Goal: Transaction & Acquisition: Purchase product/service

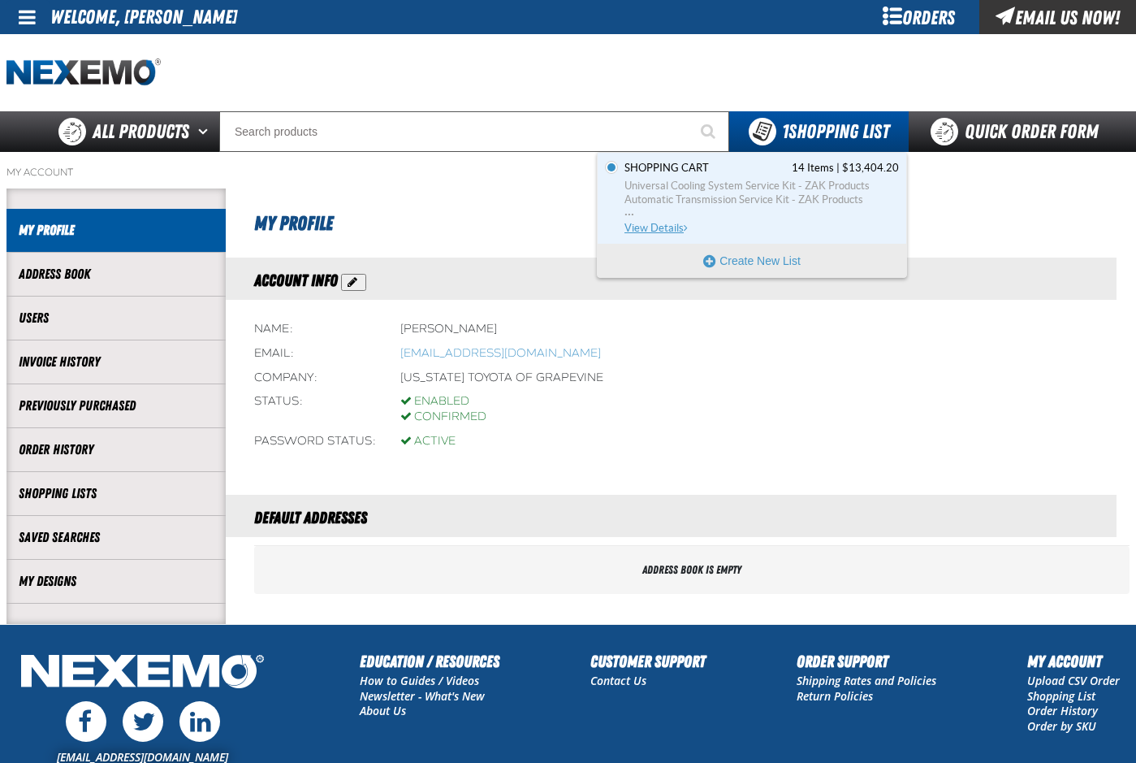
click at [722, 192] on span "Universal Cooling System Service Kit - ZAK Products" at bounding box center [762, 186] width 274 height 15
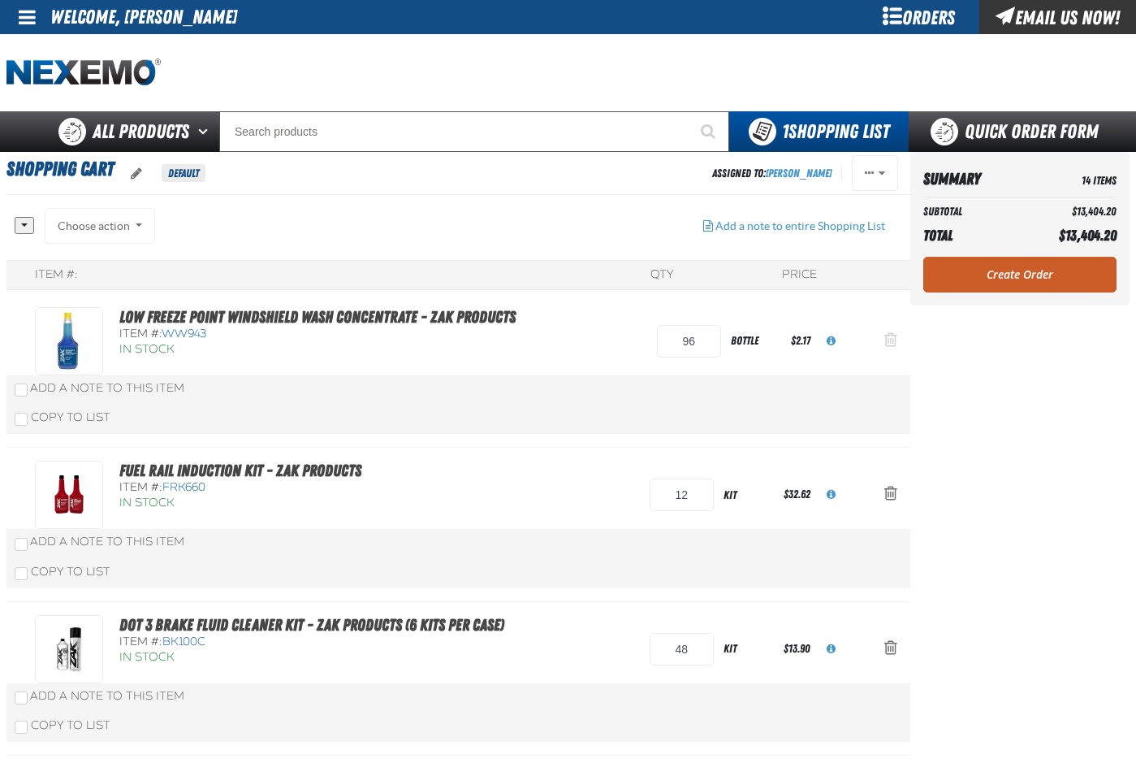
click at [888, 339] on span "Action Remove Low Freeze Point Windshield Wash Concentrate - ZAK Products from …" at bounding box center [890, 339] width 13 height 16
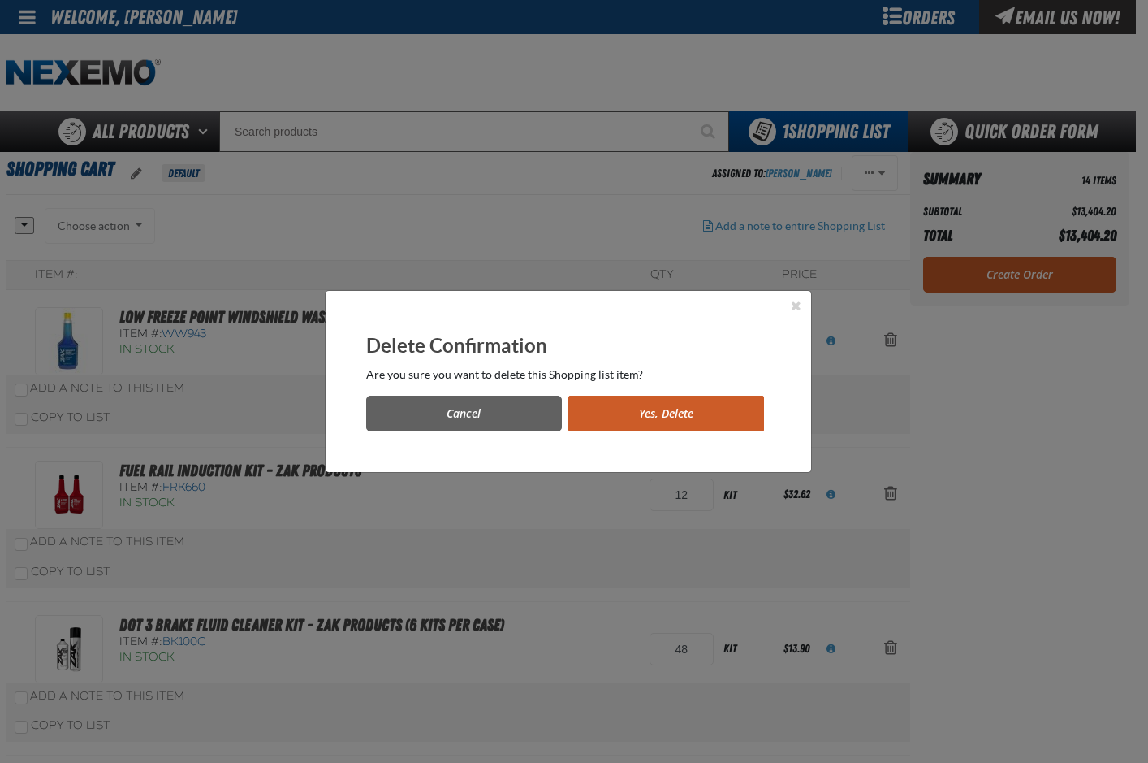
click at [652, 418] on button "Yes, Delete" at bounding box center [666, 413] width 196 height 36
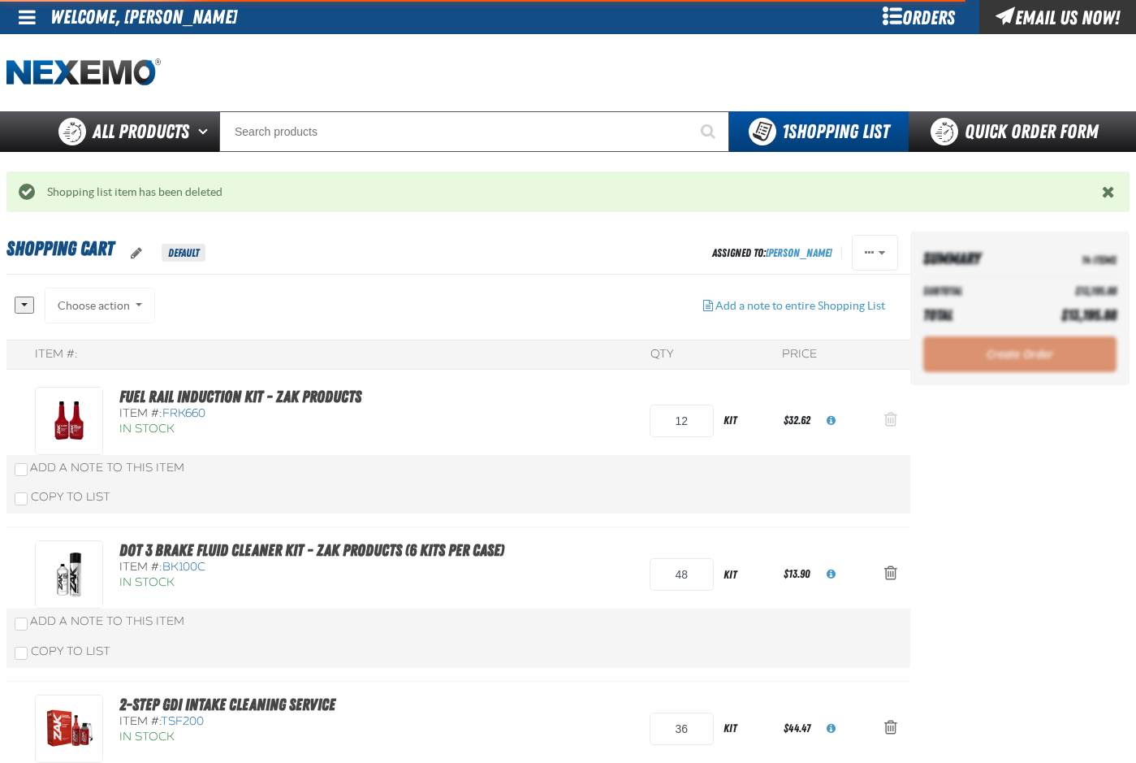
click at [891, 417] on span "Action Remove Fuel Rail Induction Kit - ZAK Products from Shopping Cart" at bounding box center [890, 419] width 13 height 16
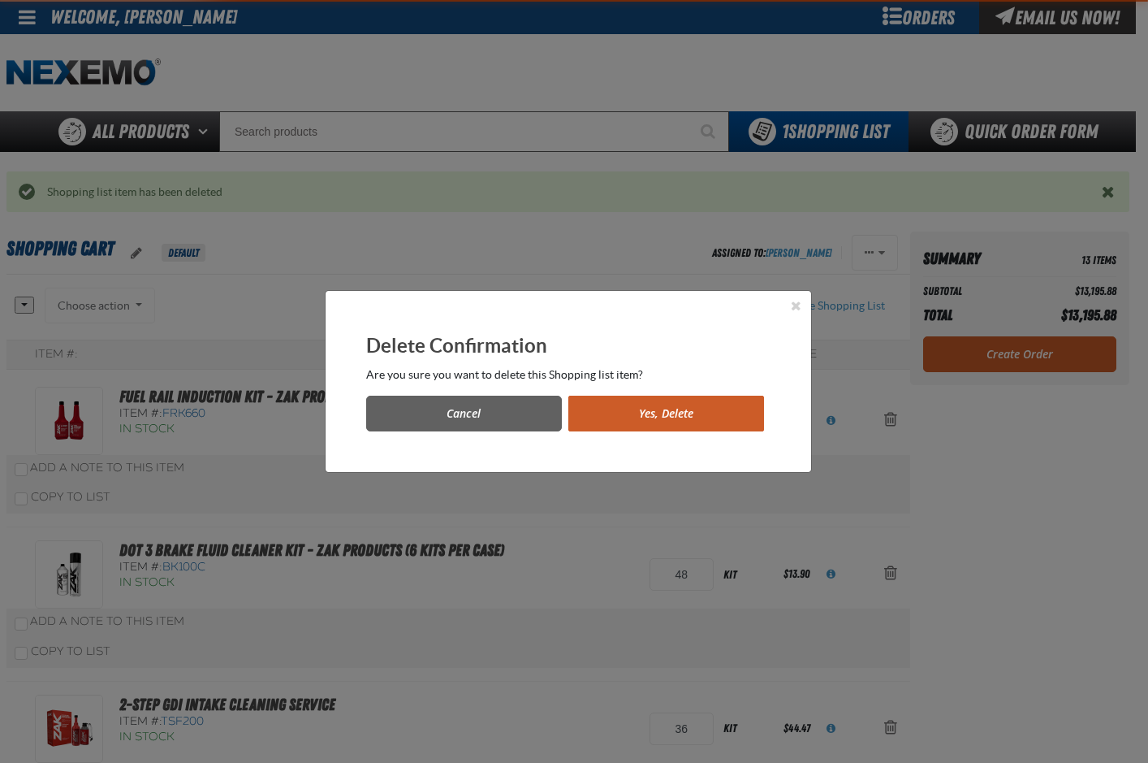
click at [658, 411] on button "Yes, Delete" at bounding box center [666, 413] width 196 height 36
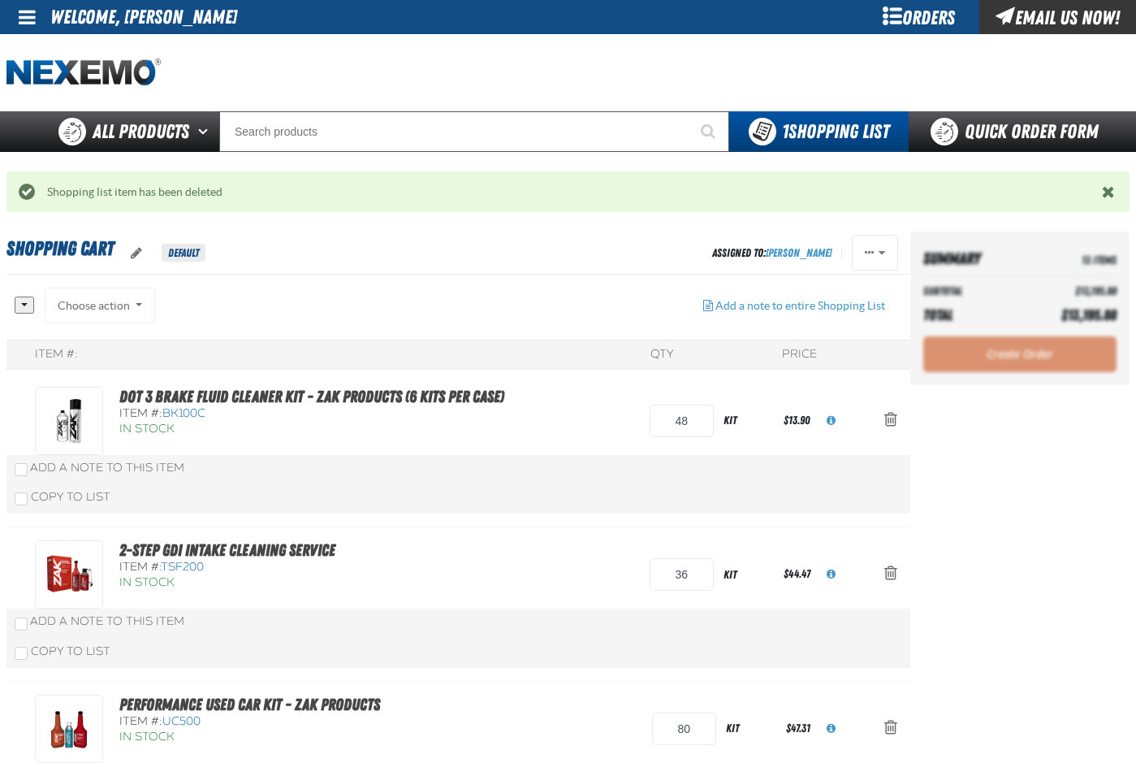
click at [891, 417] on span "Action Remove DOT 3 Brake Fluid Cleaner Kit - ZAK Products (6 Kits per Case) fr…" at bounding box center [890, 419] width 13 height 16
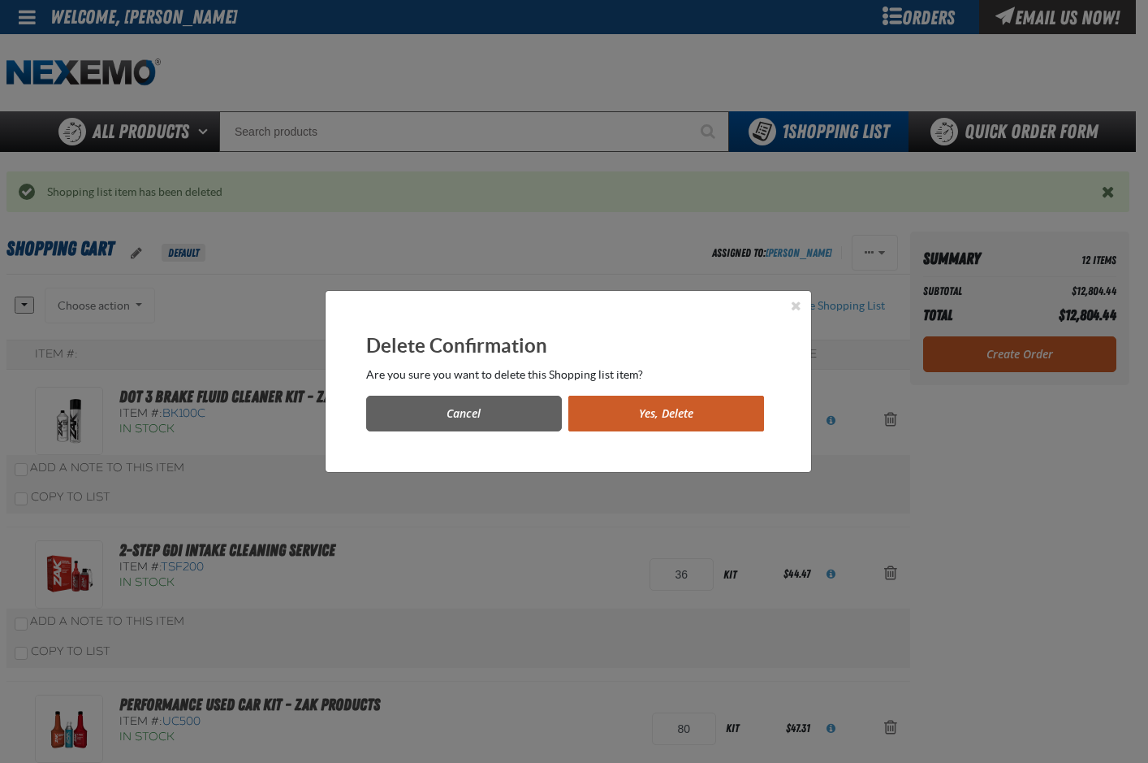
click at [685, 412] on button "Yes, Delete" at bounding box center [666, 413] width 196 height 36
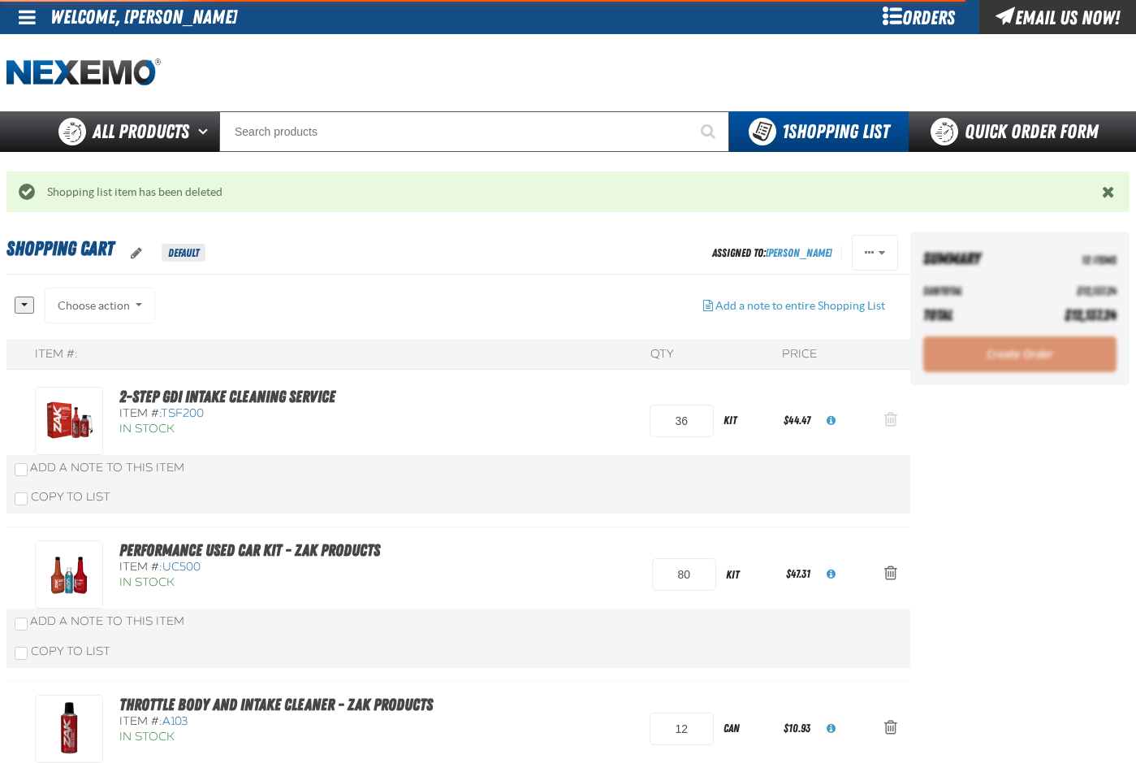
click at [896, 418] on span "Action Remove 2-Step GDI Intake Cleaning Service from Shopping Cart" at bounding box center [890, 419] width 13 height 16
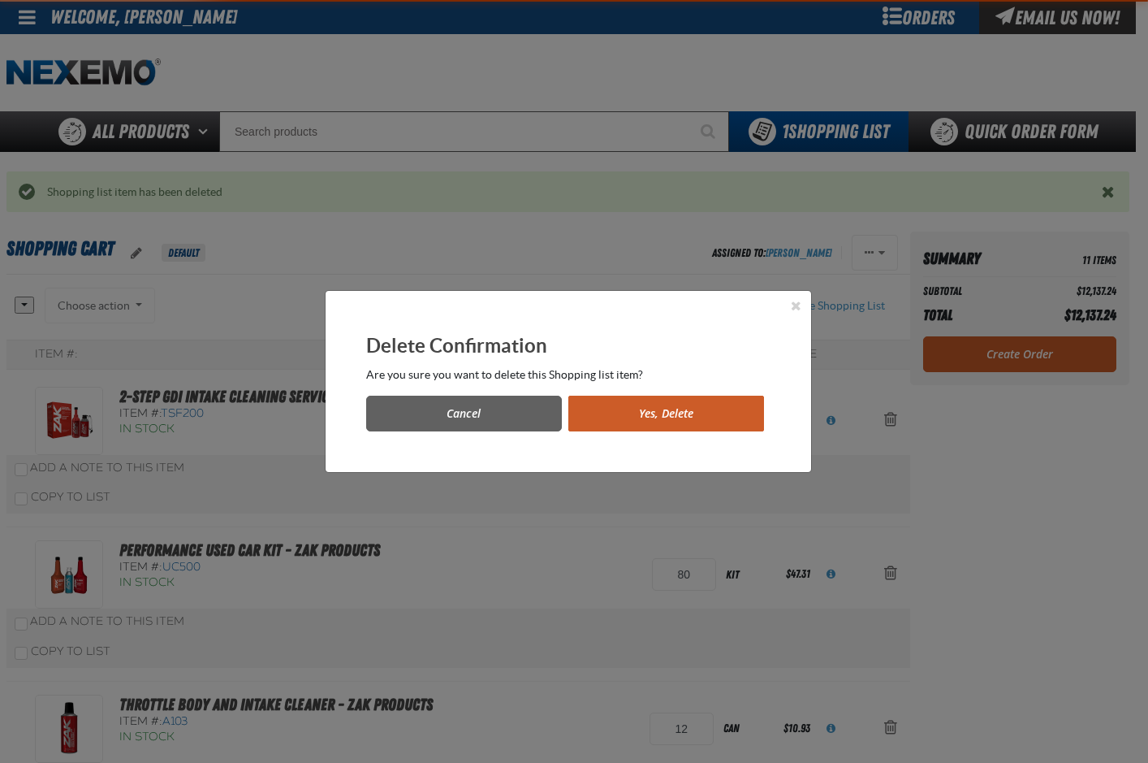
click at [705, 418] on button "Yes, Delete" at bounding box center [666, 413] width 196 height 36
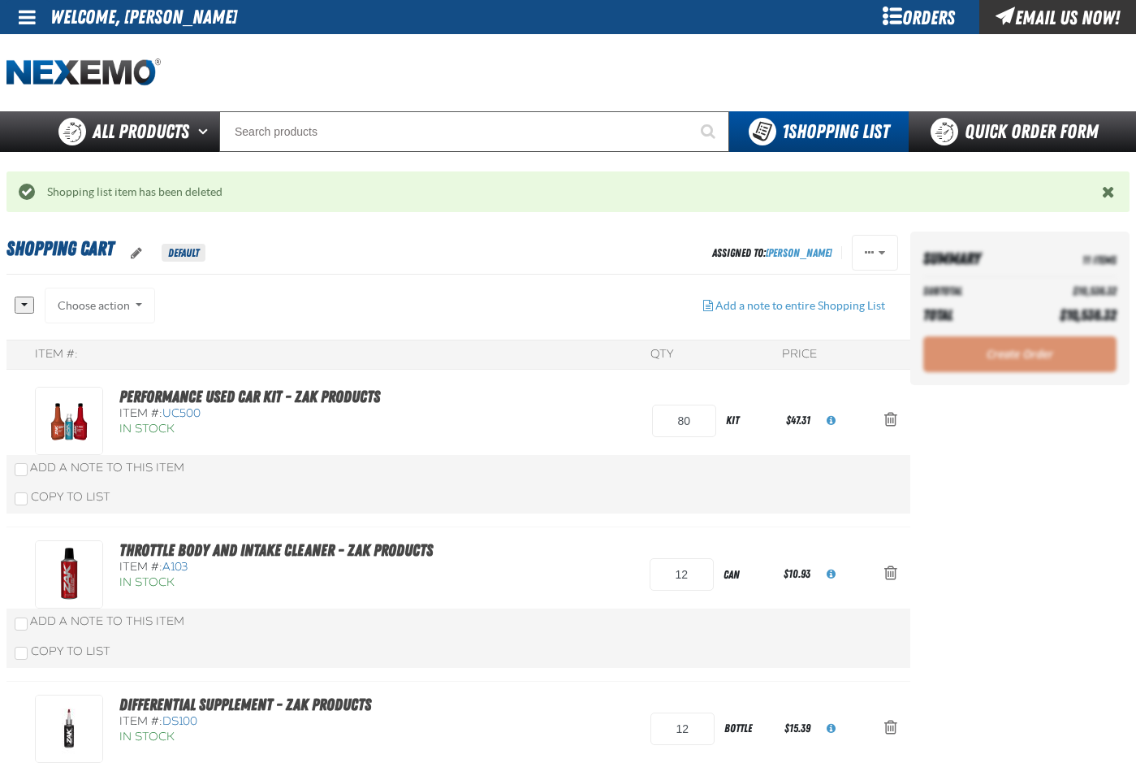
click at [890, 421] on span "Action Remove Performance Used Car Kit - ZAK Products from Shopping Cart" at bounding box center [890, 419] width 13 height 16
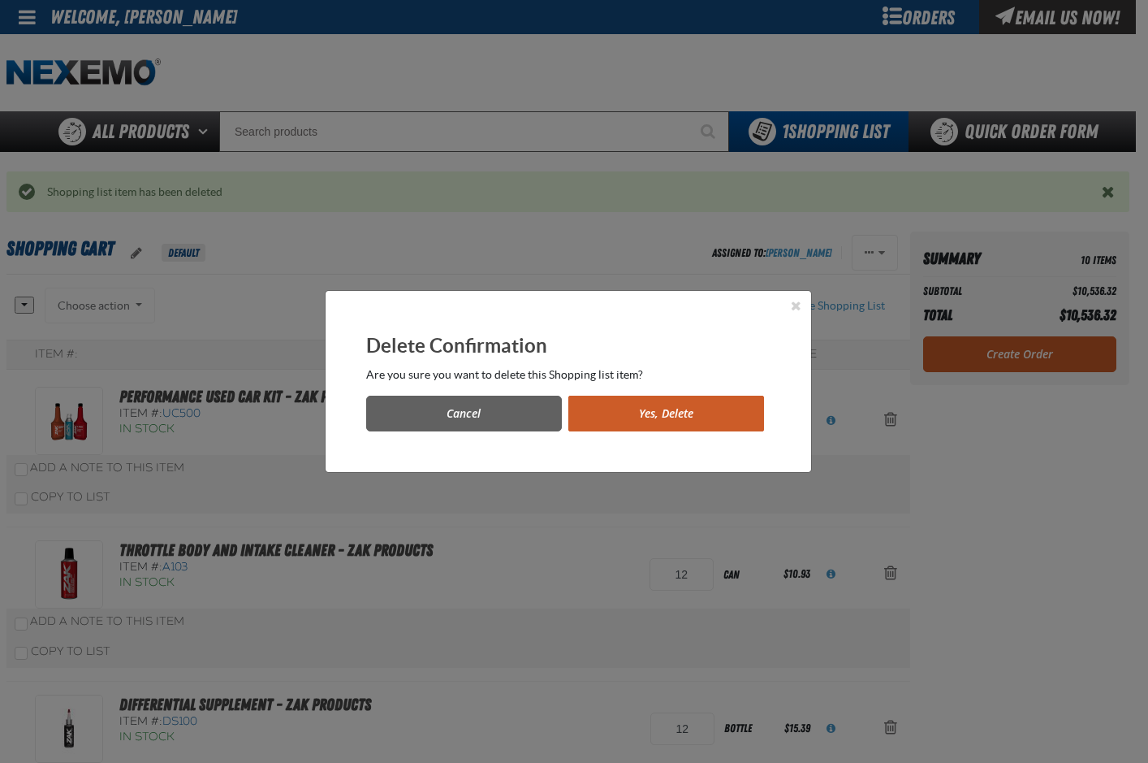
click at [713, 416] on button "Yes, Delete" at bounding box center [666, 413] width 196 height 36
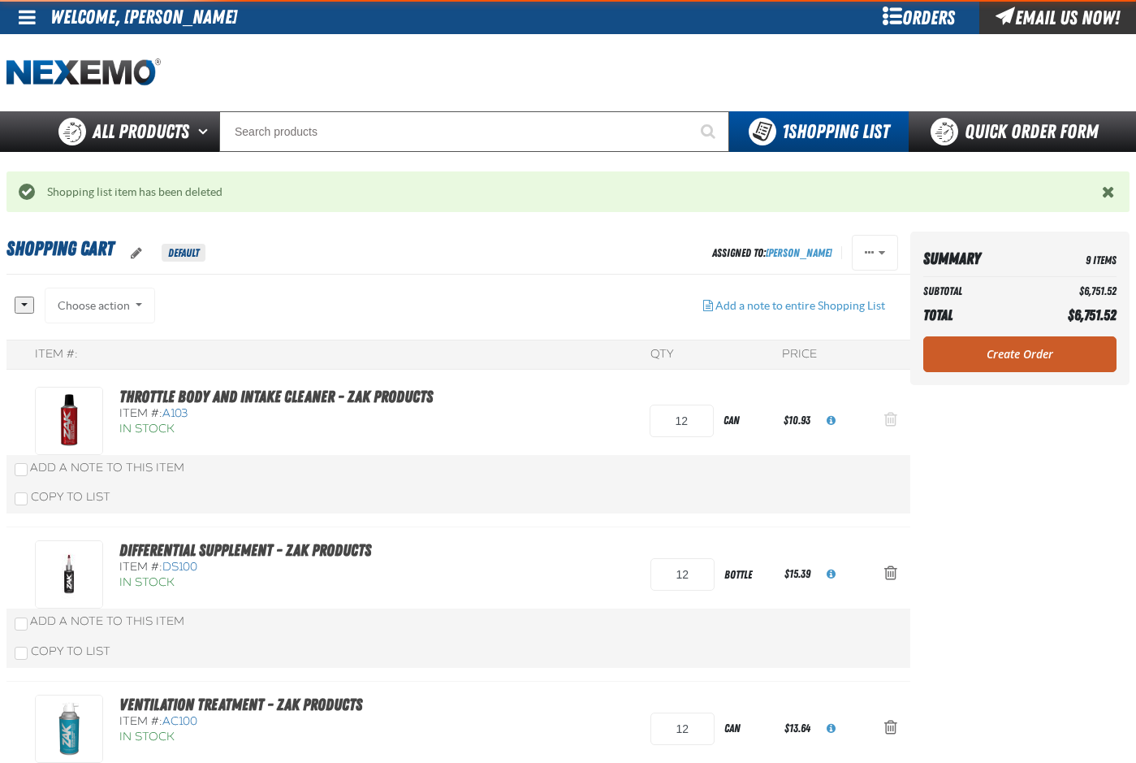
click at [891, 415] on span "Action Remove Throttle Body and Intake Cleaner - ZAK Products from Shopping Cart" at bounding box center [890, 419] width 13 height 16
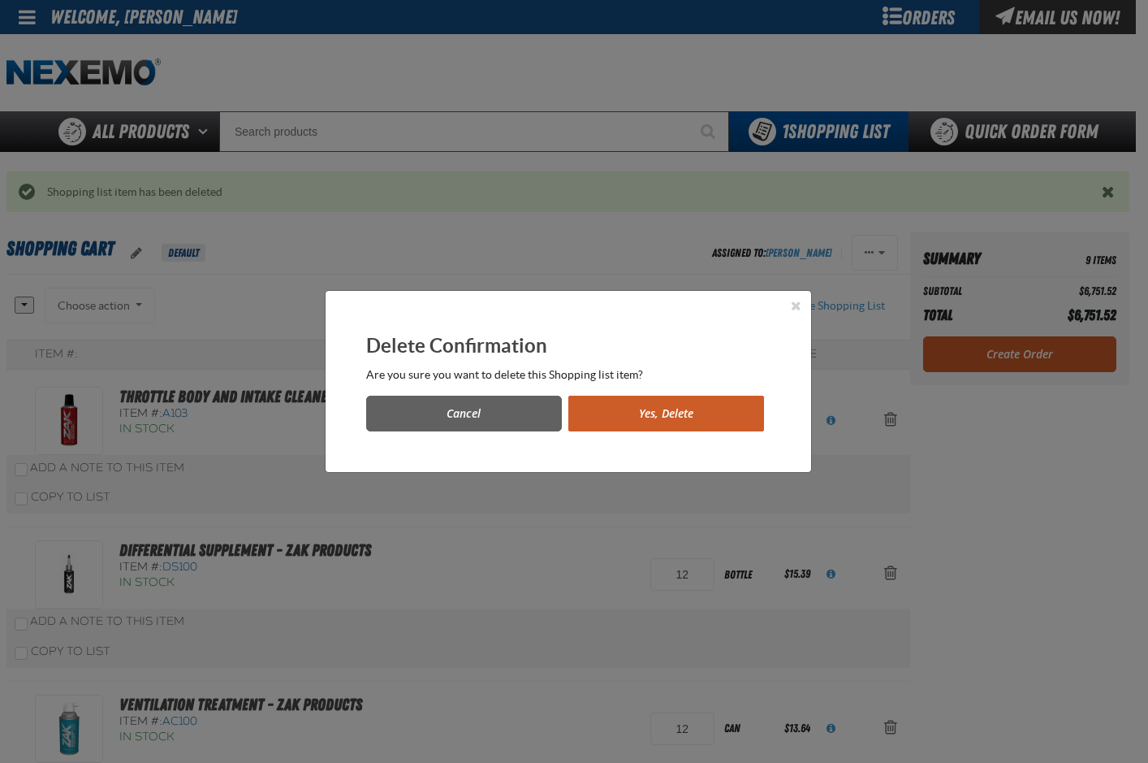
click at [659, 417] on button "Yes, Delete" at bounding box center [666, 413] width 196 height 36
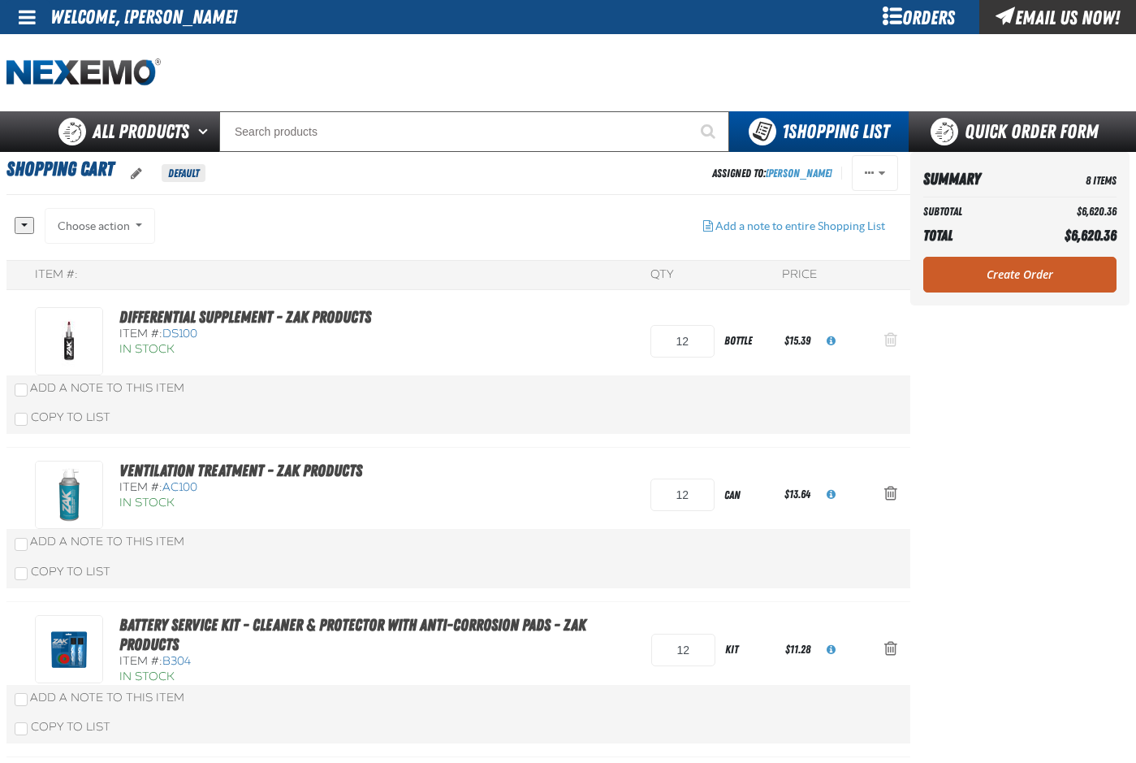
click at [892, 338] on span "Action Remove Differential Supplement - ZAK Products from Shopping Cart" at bounding box center [890, 339] width 13 height 16
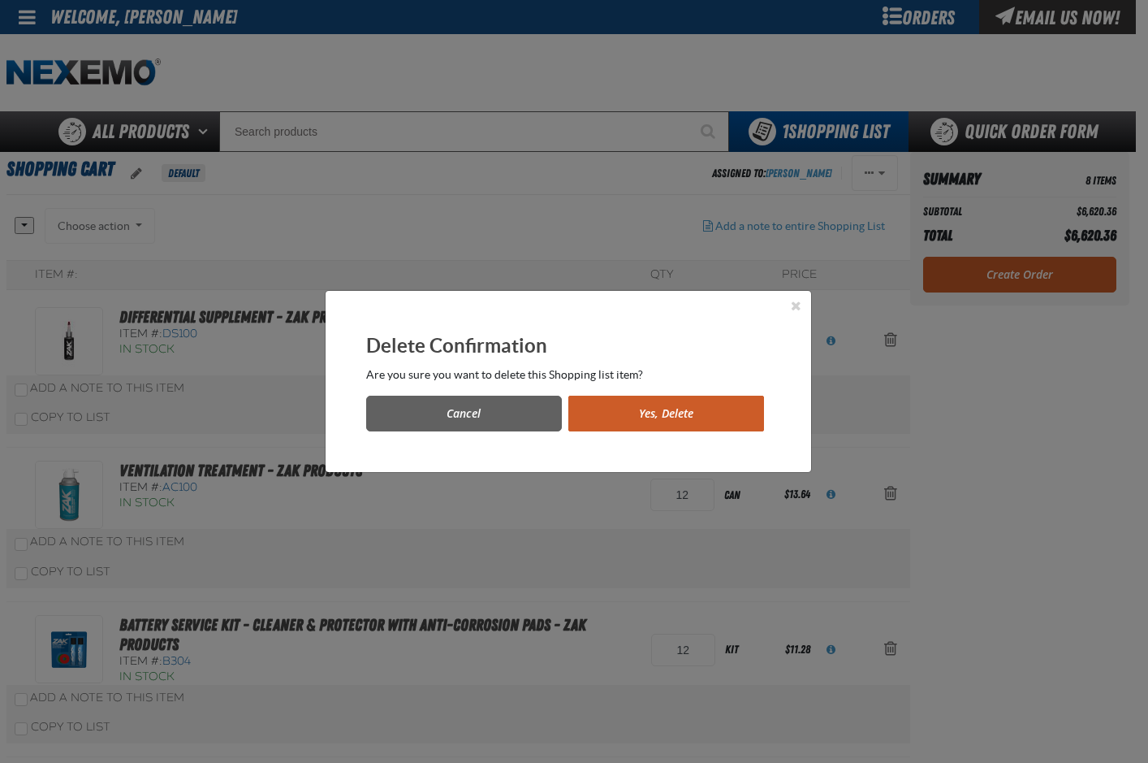
click at [676, 408] on button "Yes, Delete" at bounding box center [666, 413] width 196 height 36
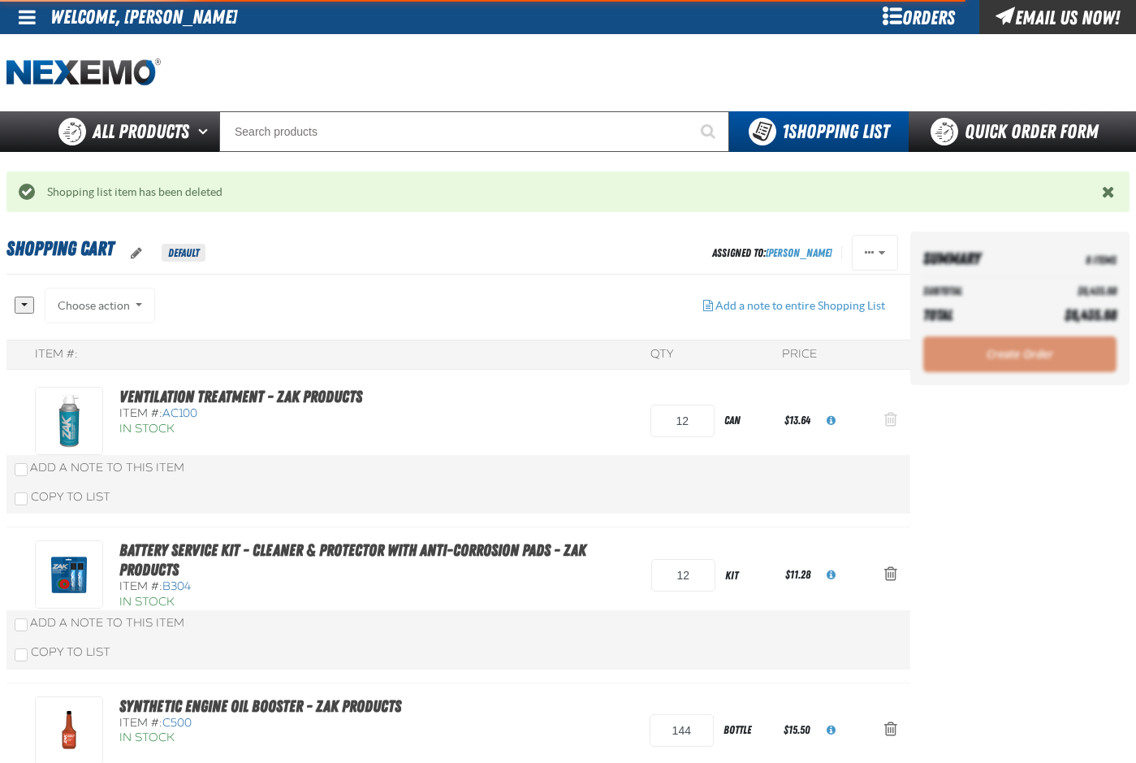
click at [893, 418] on span "Action Remove Ventilation Treatment - ZAK Products from Shopping Cart" at bounding box center [890, 419] width 13 height 16
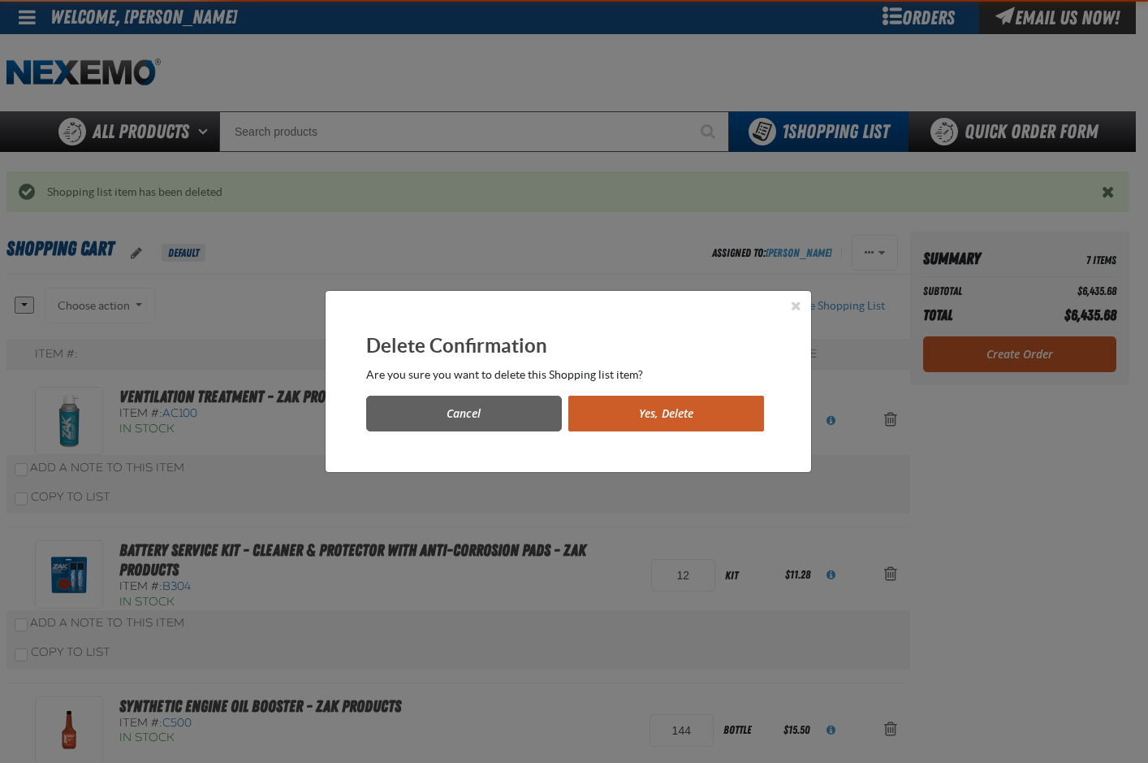
click at [759, 416] on button "Yes, Delete" at bounding box center [666, 413] width 196 height 36
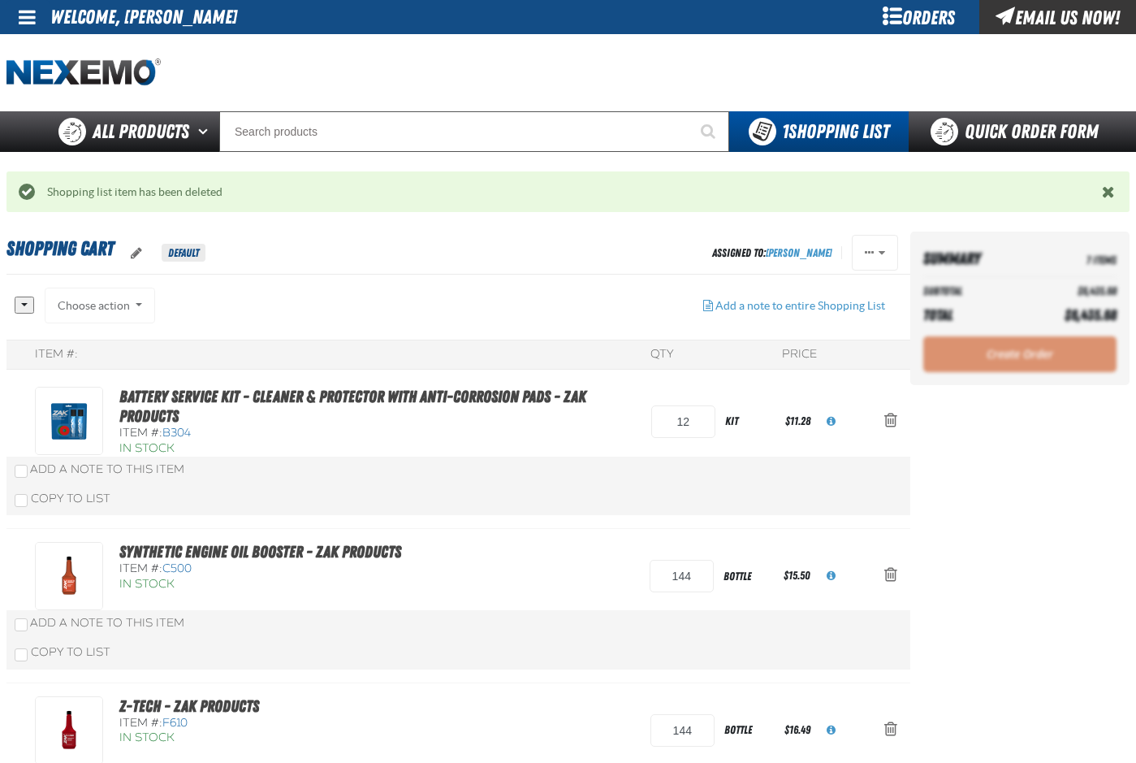
click at [890, 420] on span "Action Remove Battery Service Kit - Cleaner &amp; Protector with Anti-Corrosion…" at bounding box center [890, 420] width 13 height 16
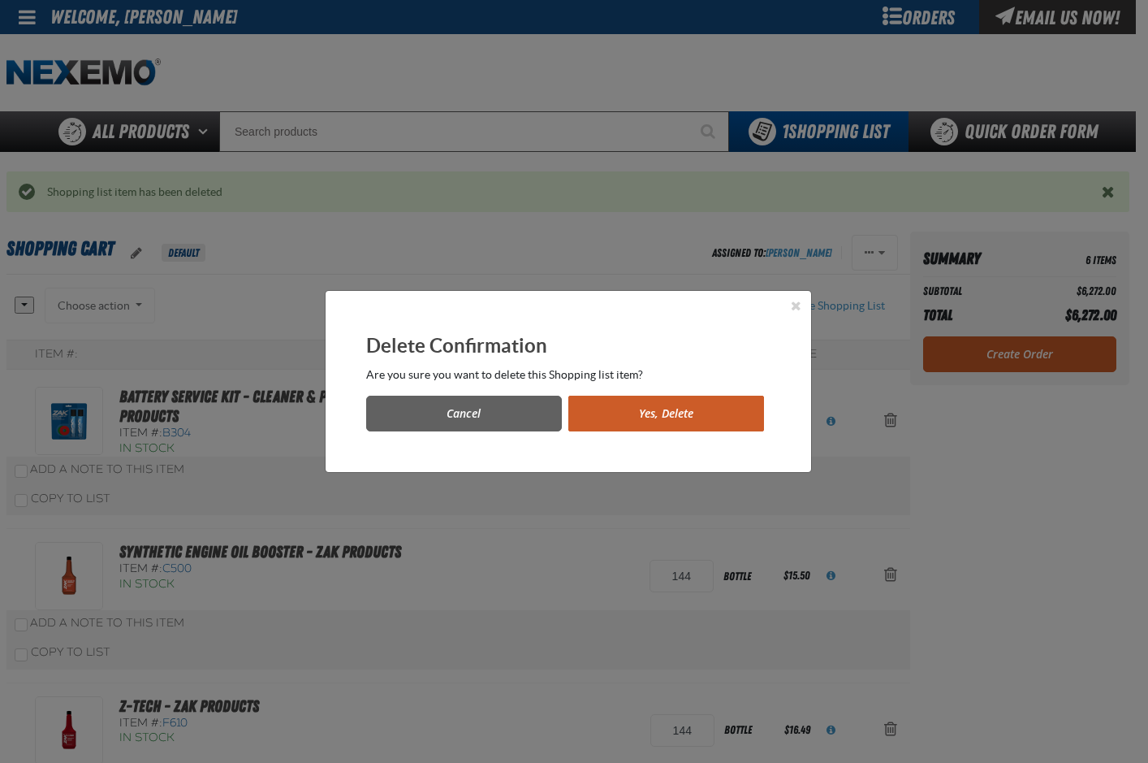
click at [719, 420] on button "Yes, Delete" at bounding box center [666, 413] width 196 height 36
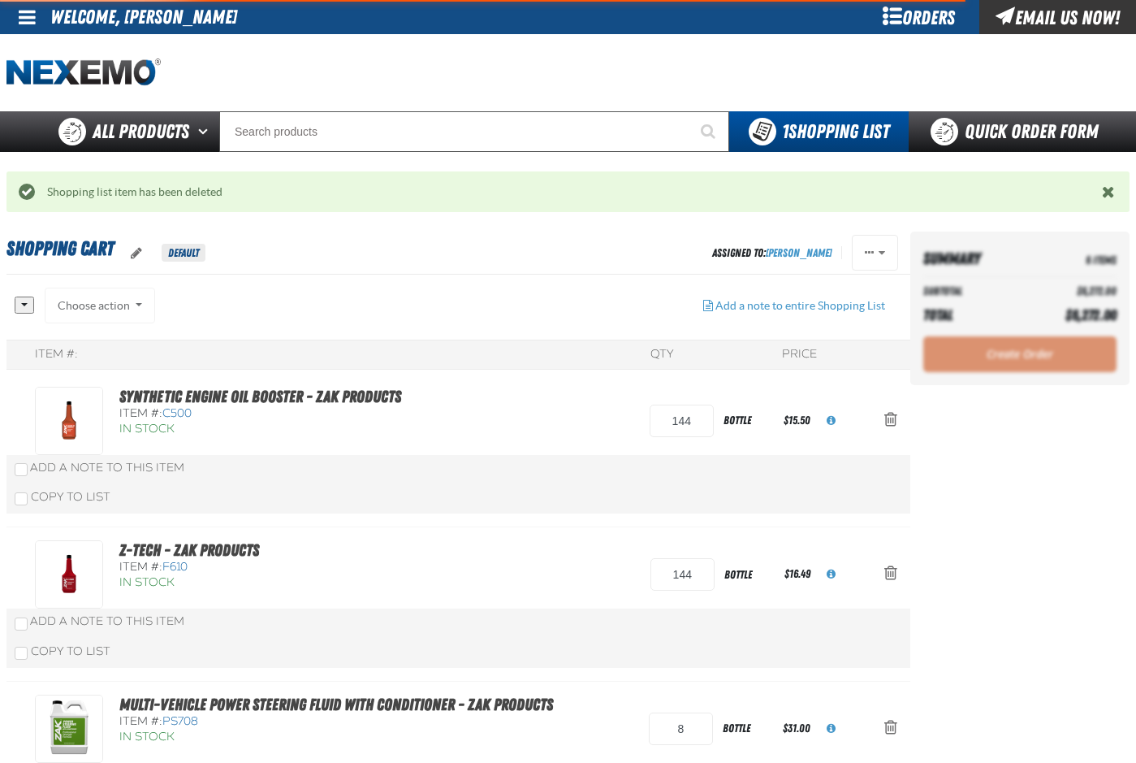
click at [895, 418] on span "Action Remove Synthetic Engine Oil Booster - ZAK Products from Shopping Cart" at bounding box center [890, 419] width 13 height 16
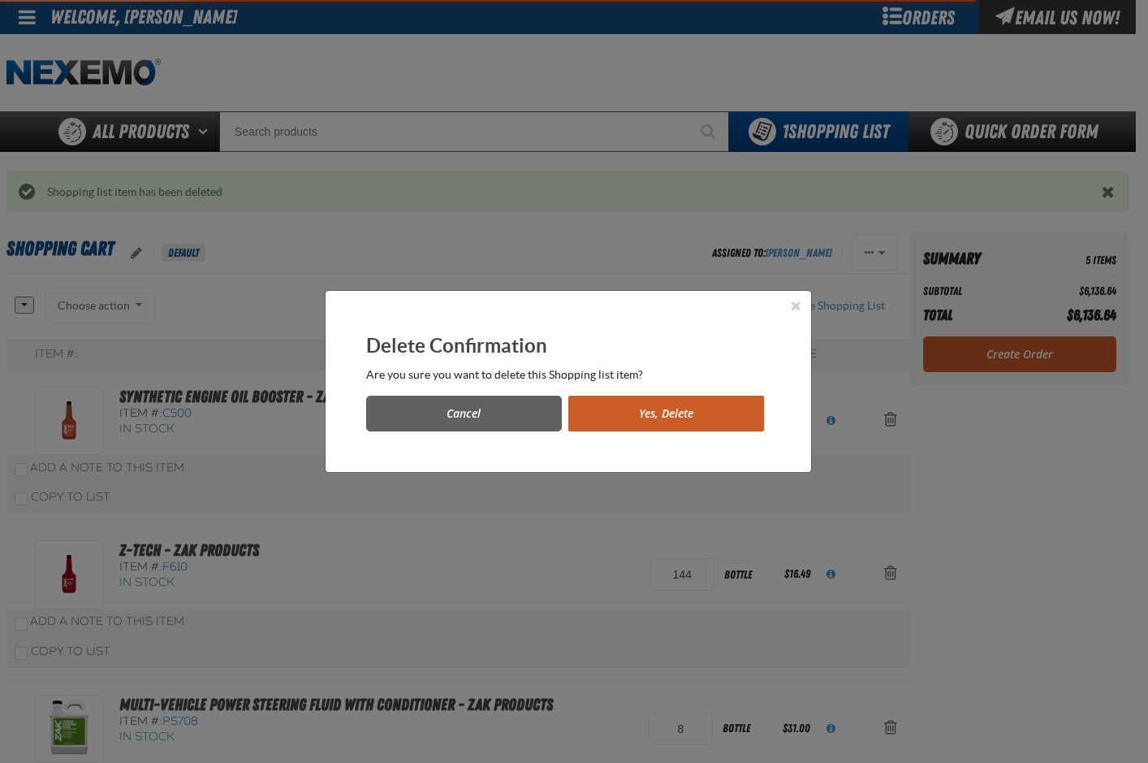
click at [725, 415] on button "Yes, Delete" at bounding box center [666, 413] width 196 height 36
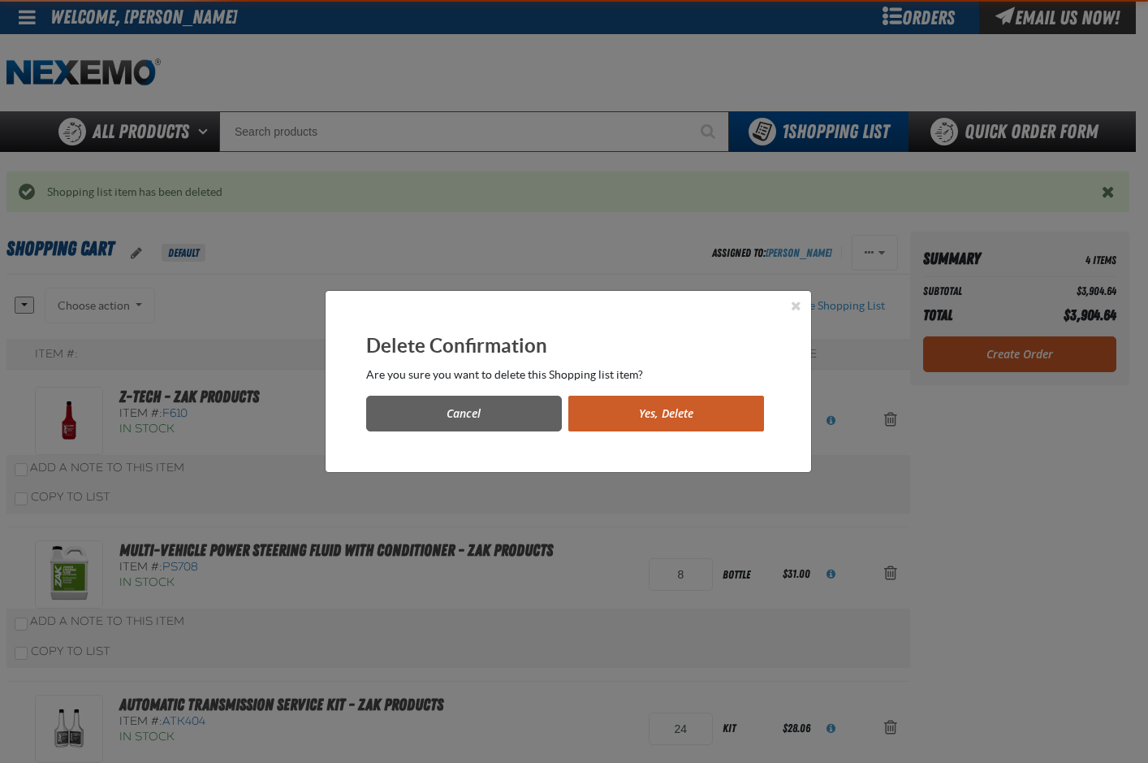
click at [725, 416] on button "Yes, Delete" at bounding box center [666, 413] width 196 height 36
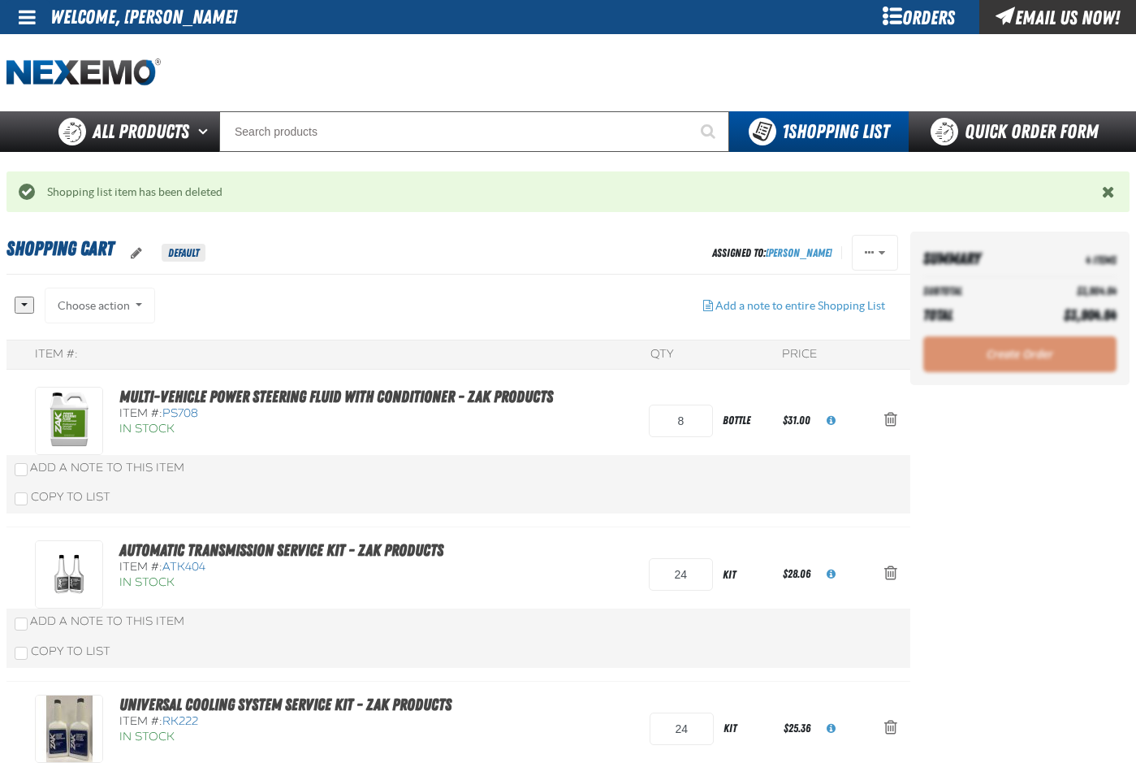
click at [889, 421] on span "Action Remove Multi-Vehicle Power Steering Fluid with Conditioner - ZAK Product…" at bounding box center [890, 419] width 13 height 16
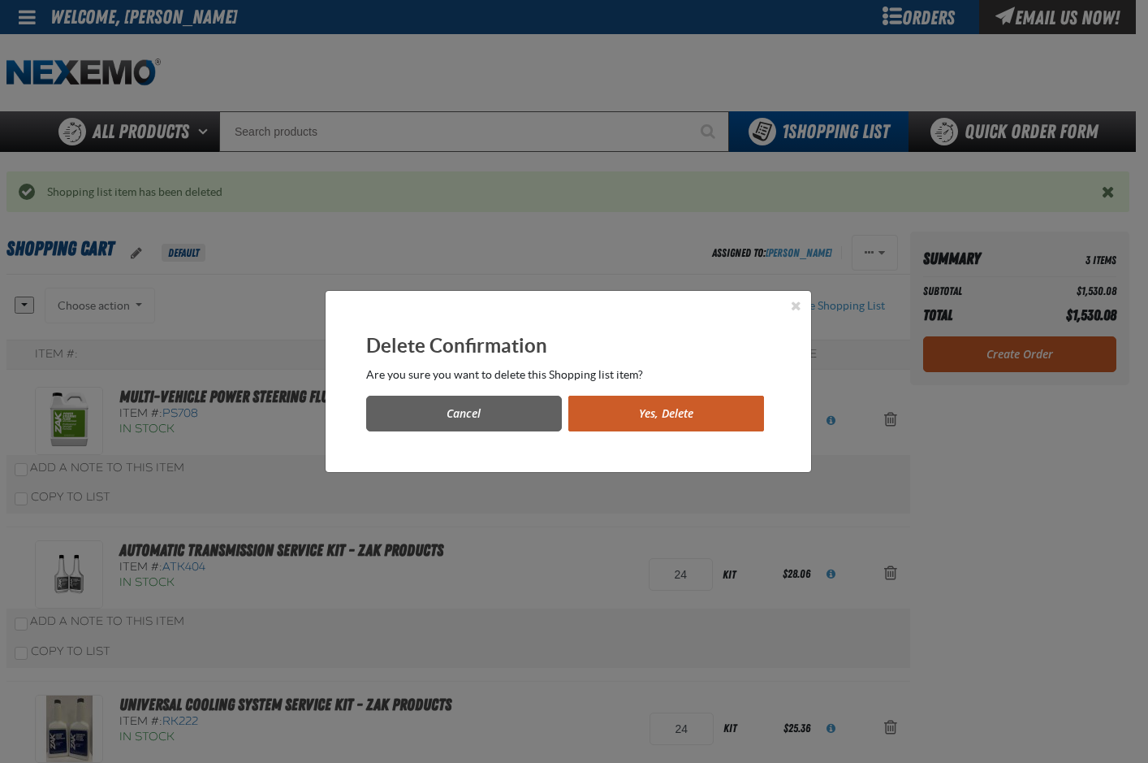
click at [720, 410] on button "Yes, Delete" at bounding box center [666, 413] width 196 height 36
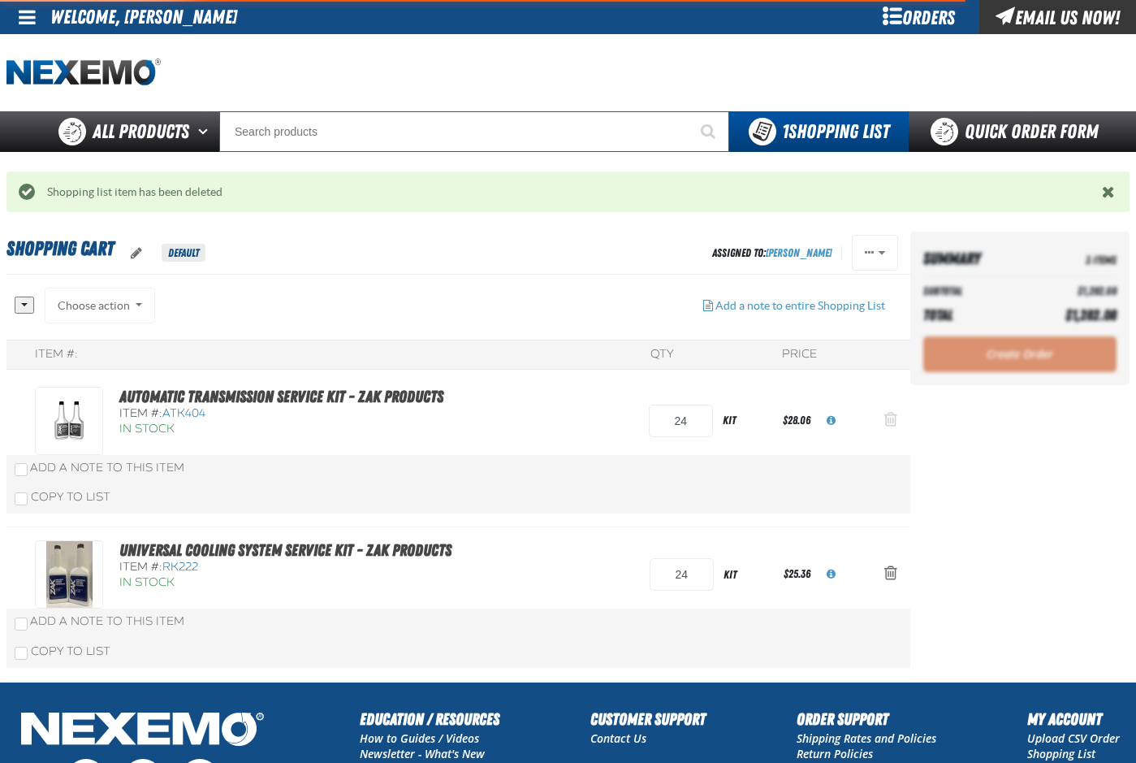
click at [892, 417] on span "Action Remove Automatic Transmission Service Kit - ZAK Products from Shopping C…" at bounding box center [890, 419] width 13 height 16
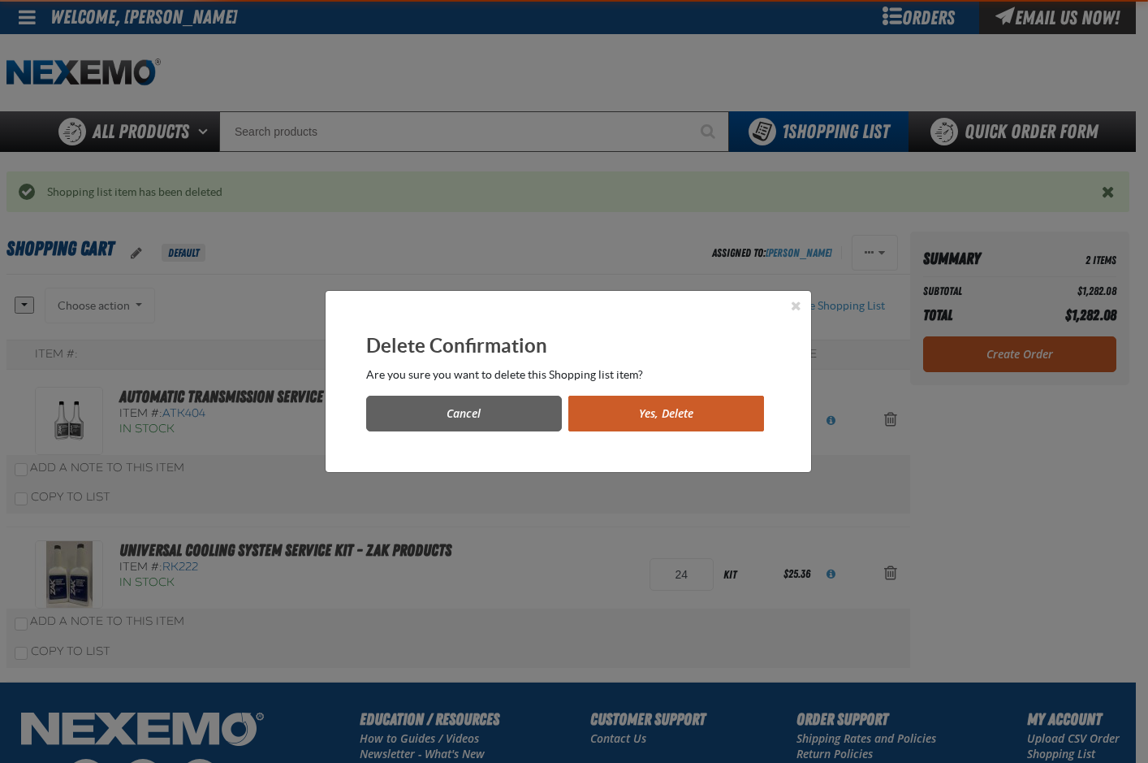
click at [719, 409] on button "Yes, Delete" at bounding box center [666, 413] width 196 height 36
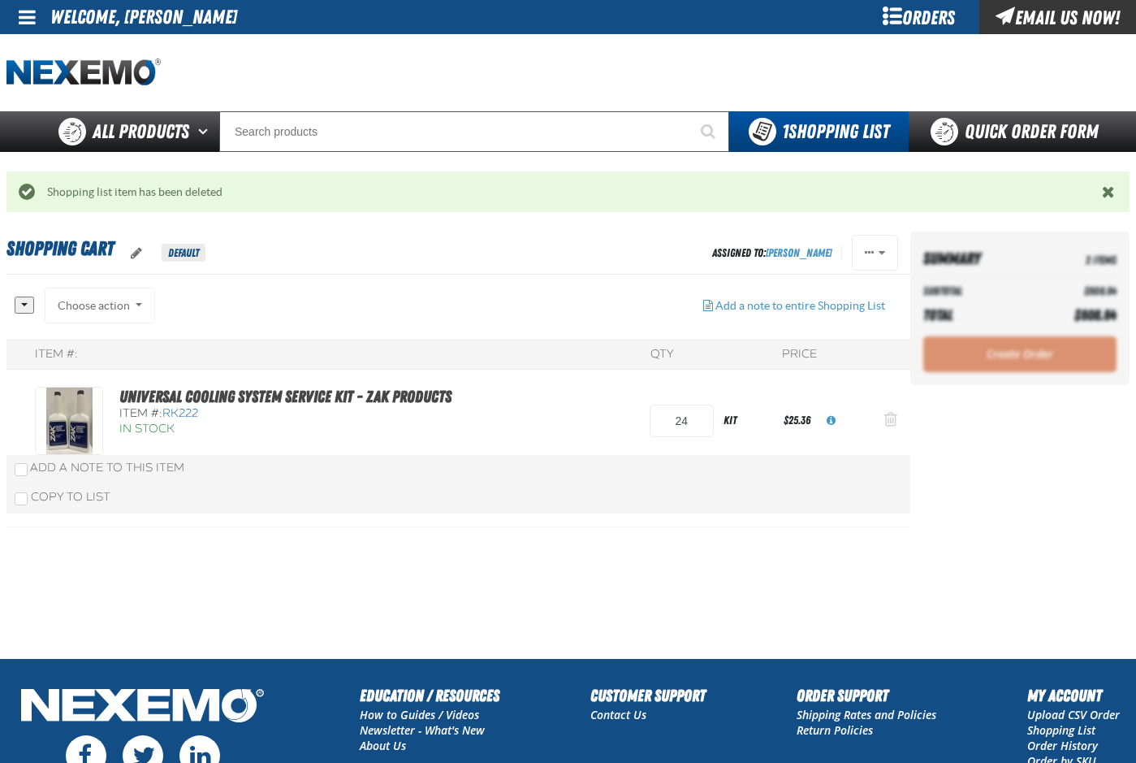
click at [888, 420] on span "Action Remove Universal Cooling System Service Kit - ZAK Products from Shopping…" at bounding box center [890, 419] width 13 height 16
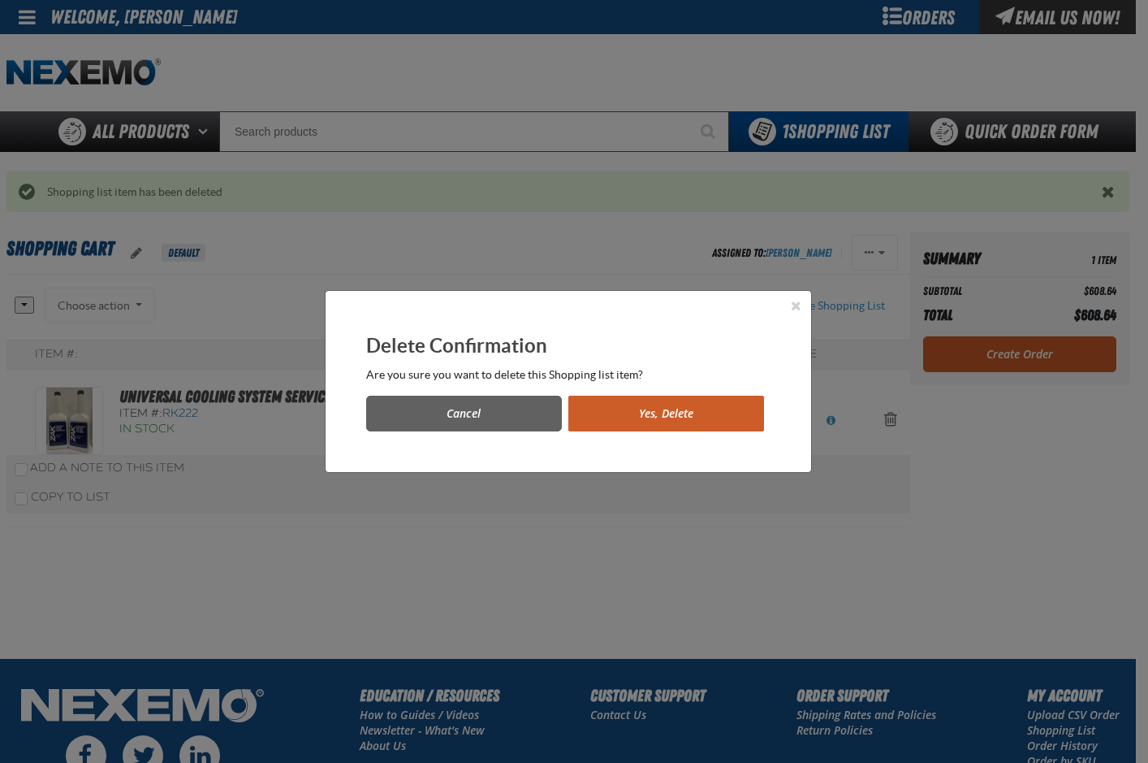
click at [752, 412] on button "Yes, Delete" at bounding box center [666, 413] width 196 height 36
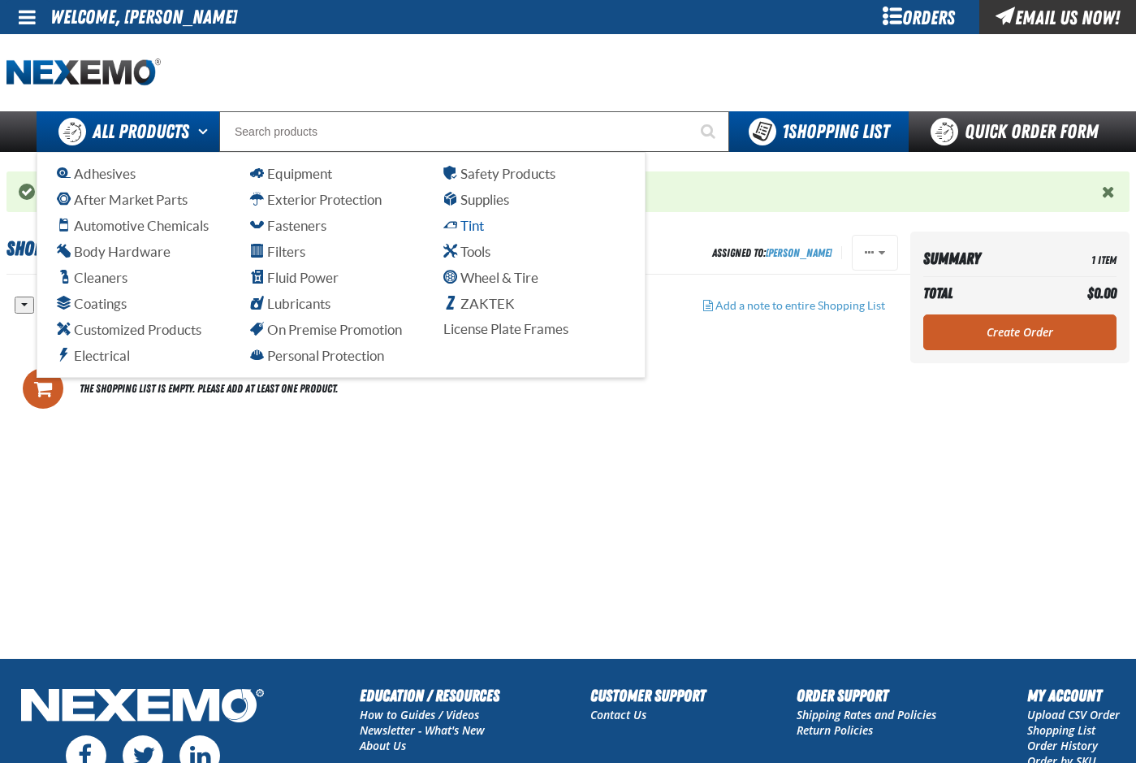
click at [480, 224] on span "Tint" at bounding box center [463, 225] width 41 height 15
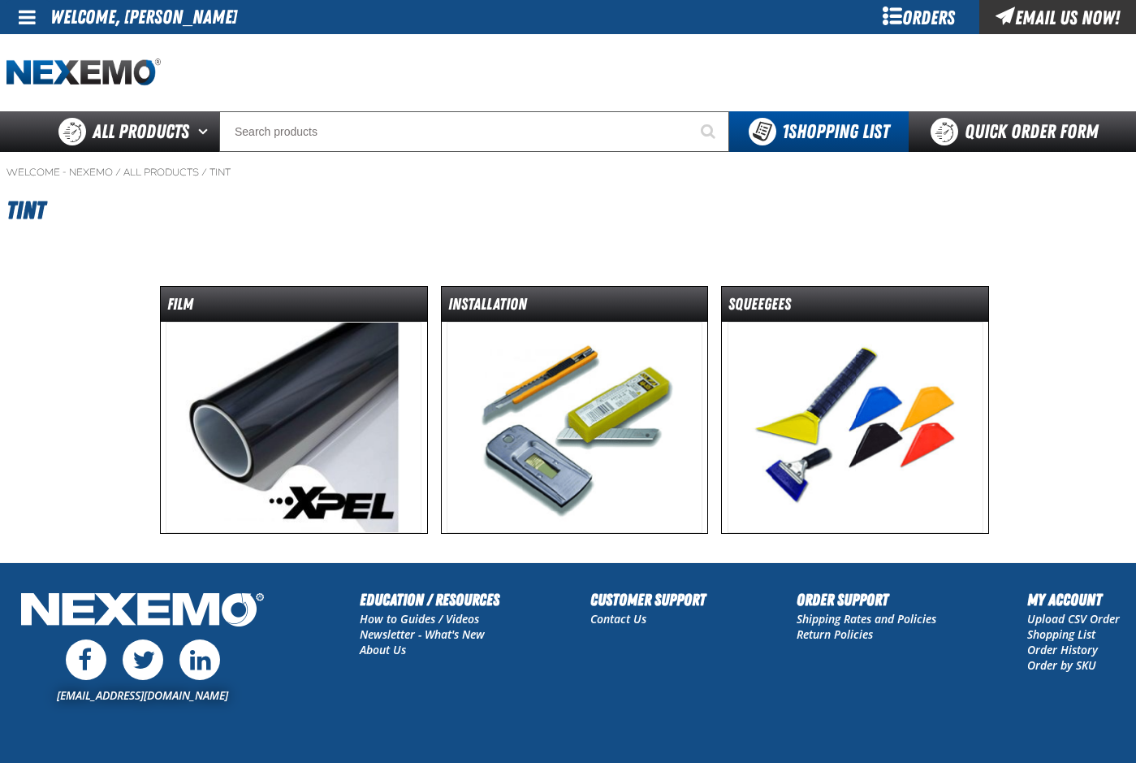
click at [367, 376] on img at bounding box center [294, 427] width 256 height 211
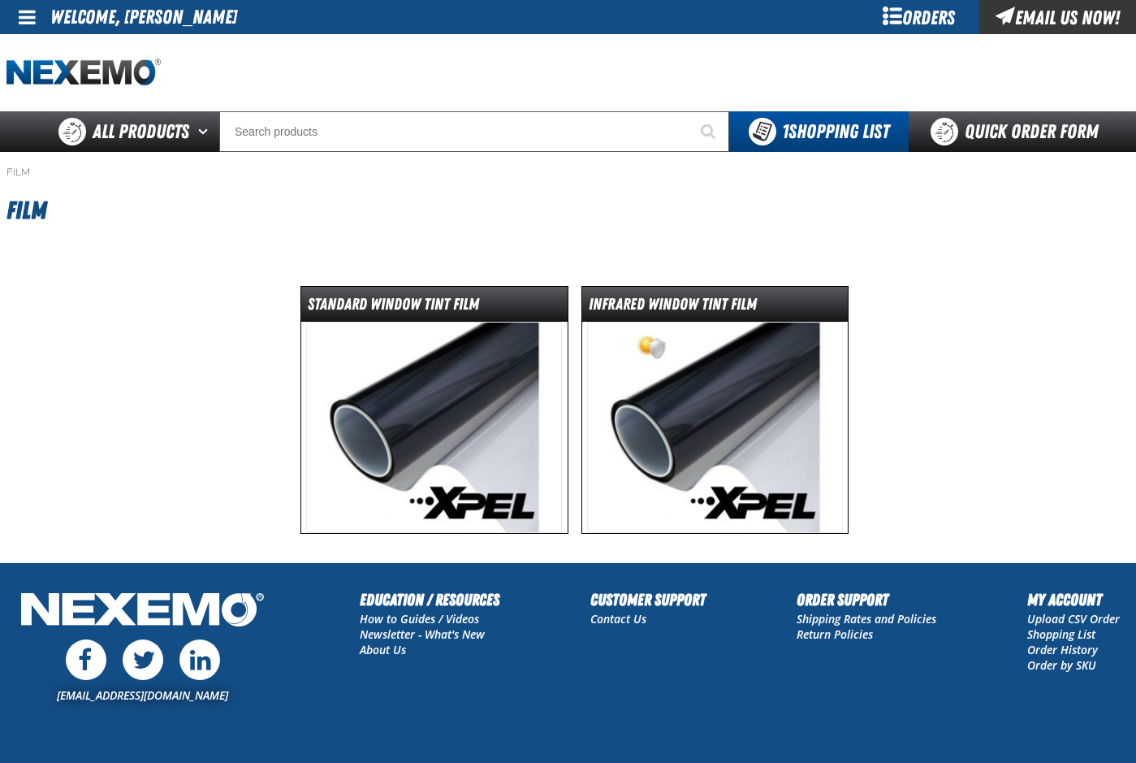
click at [395, 370] on img at bounding box center [434, 427] width 256 height 211
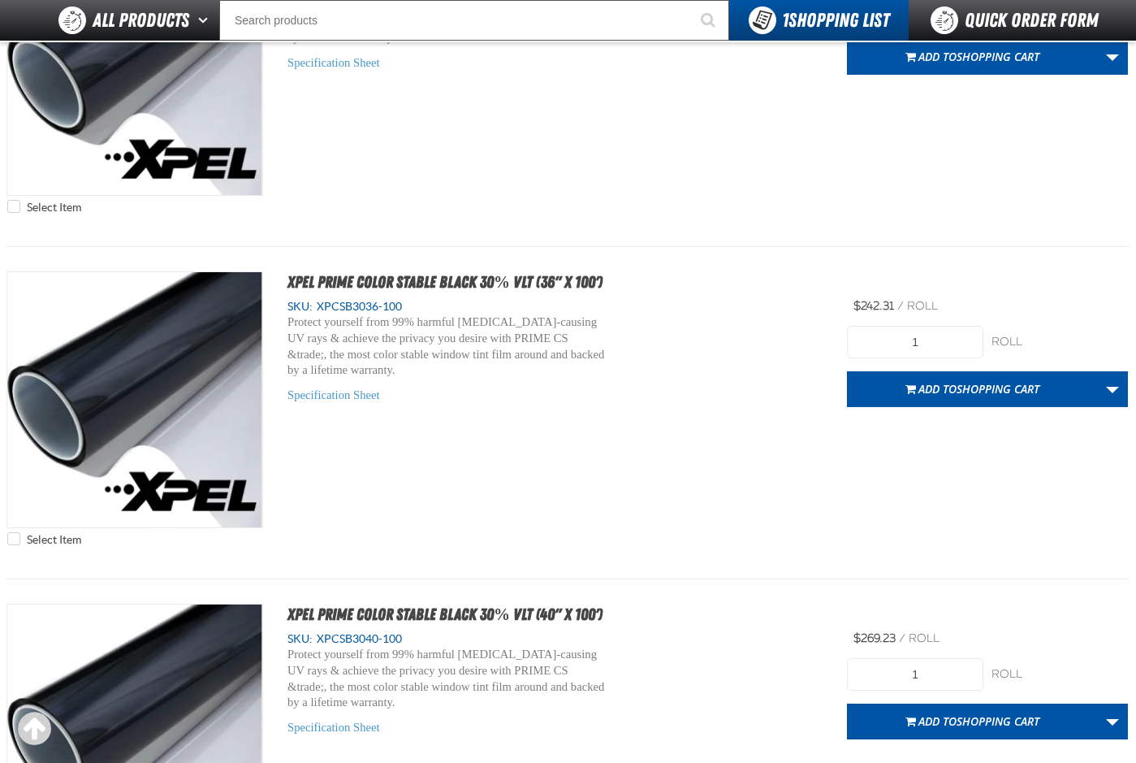
scroll to position [4710, 0]
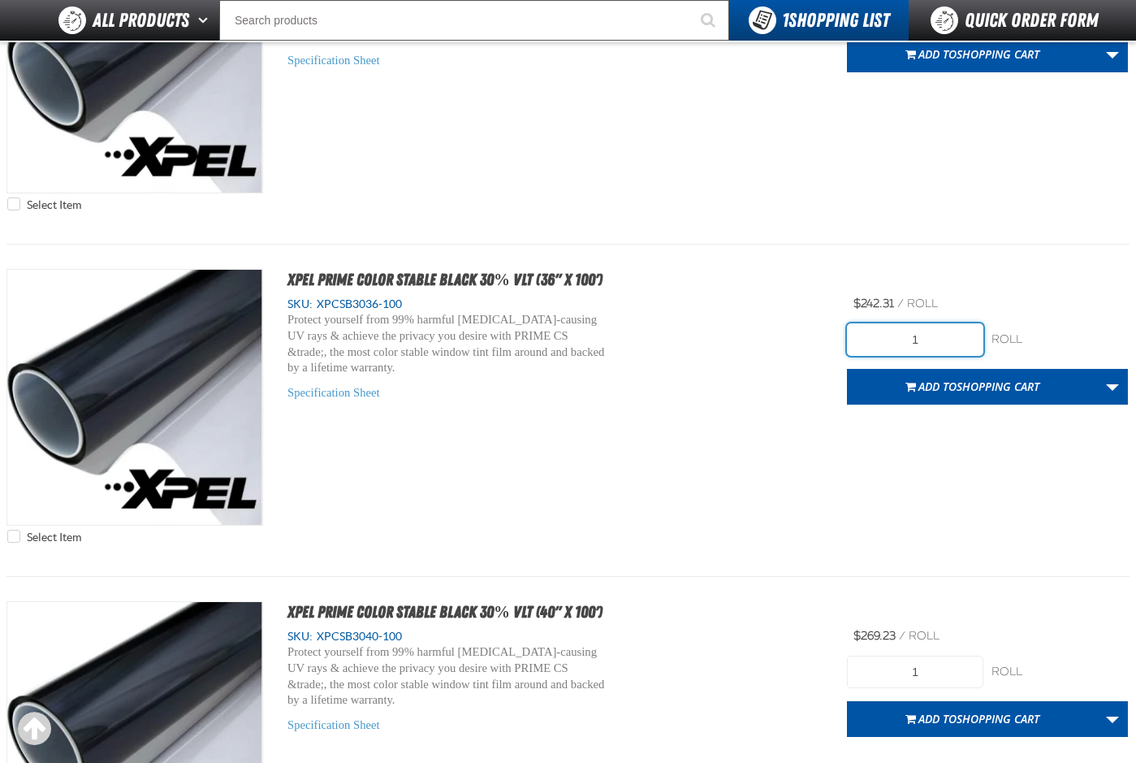
click at [941, 335] on input "1" at bounding box center [915, 339] width 136 height 32
click at [940, 335] on input "1" at bounding box center [915, 339] width 136 height 32
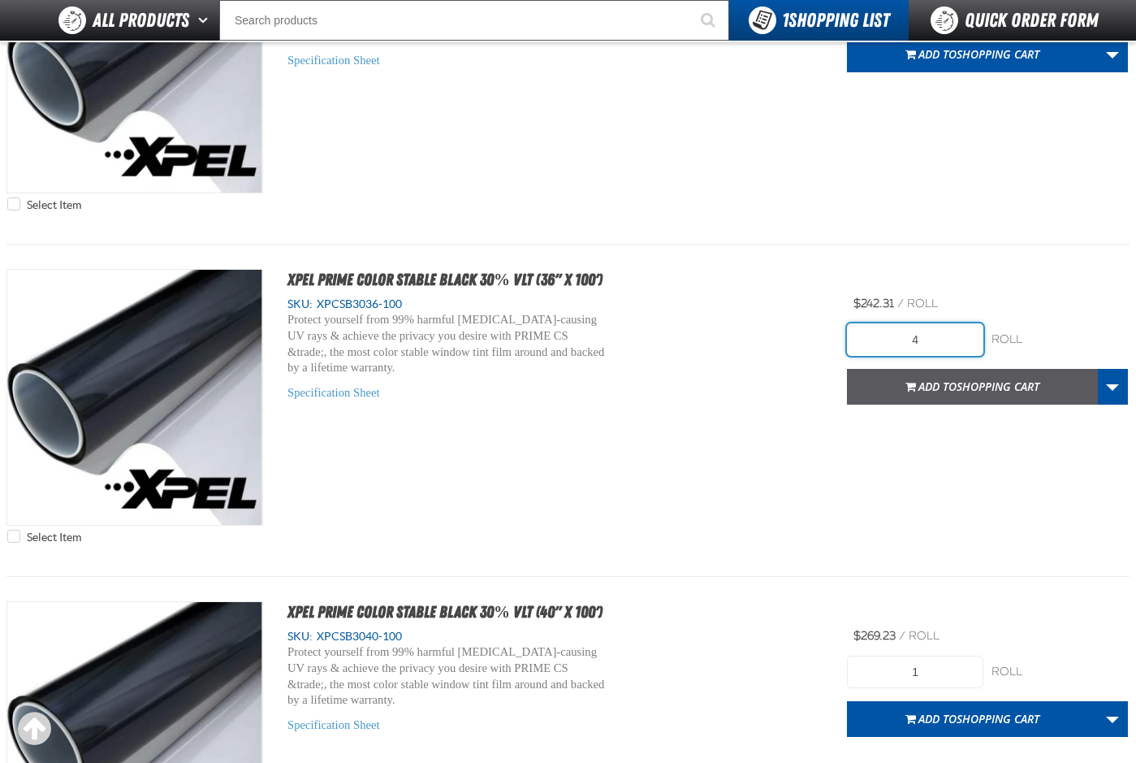
type input "4"
click at [957, 383] on span "Shopping Cart" at bounding box center [998, 385] width 83 height 15
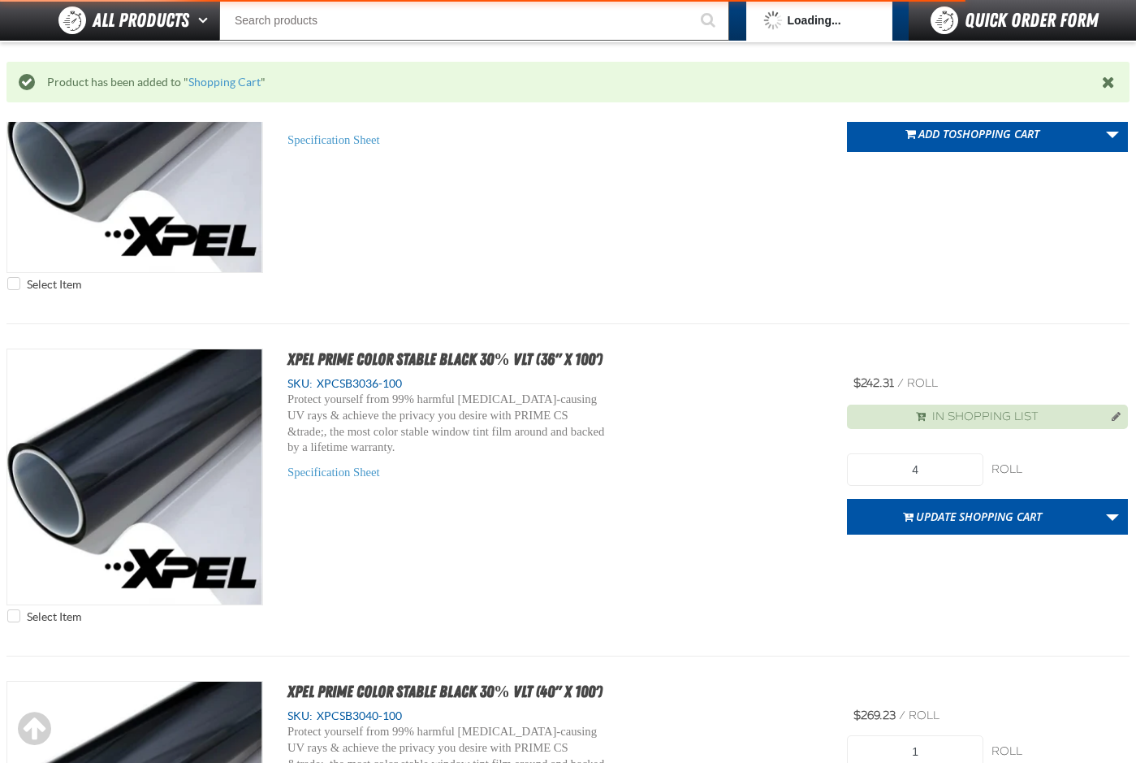
scroll to position [4790, 0]
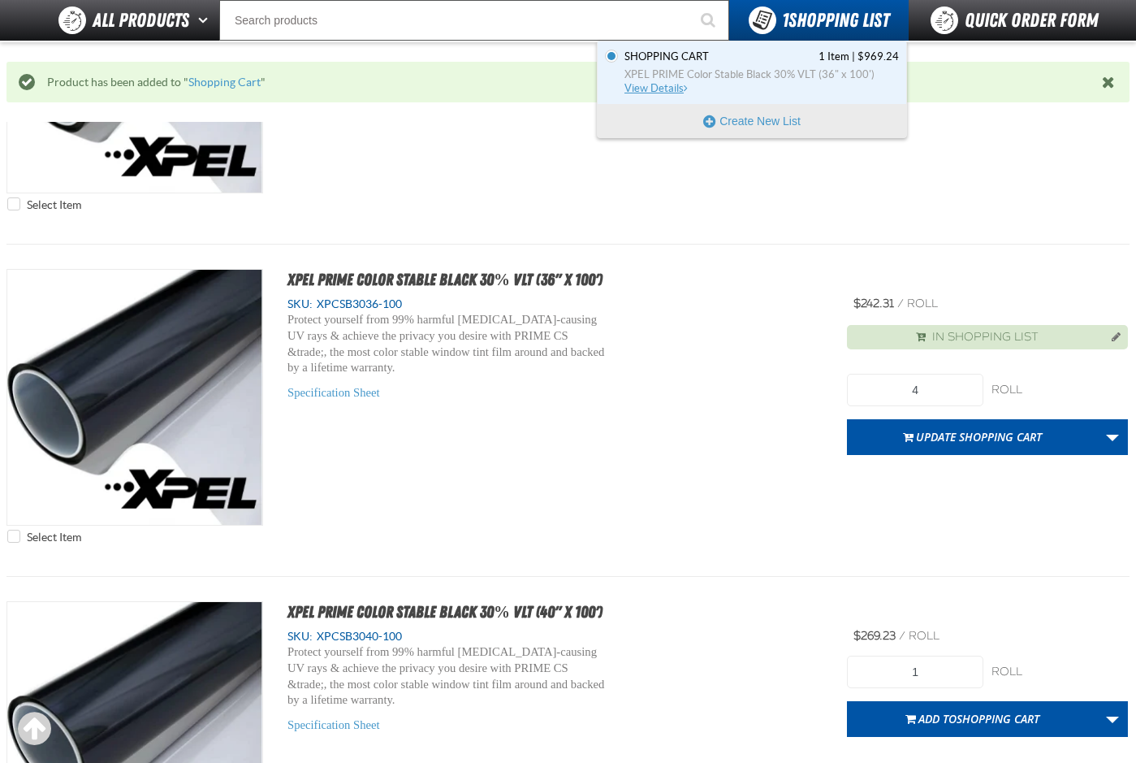
click at [732, 76] on span "XPEL PRIME Color Stable Black 30% VLT (36" x 100')" at bounding box center [762, 74] width 274 height 15
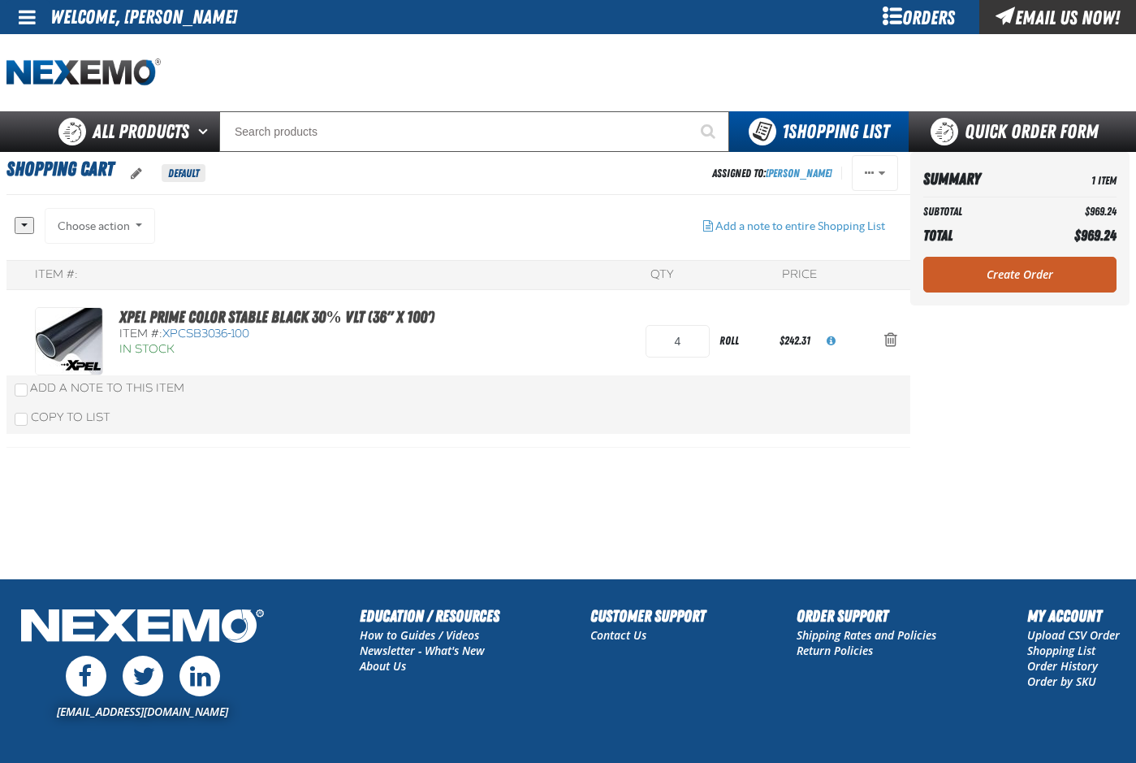
click at [1015, 277] on link "Create Order" at bounding box center [1019, 275] width 193 height 36
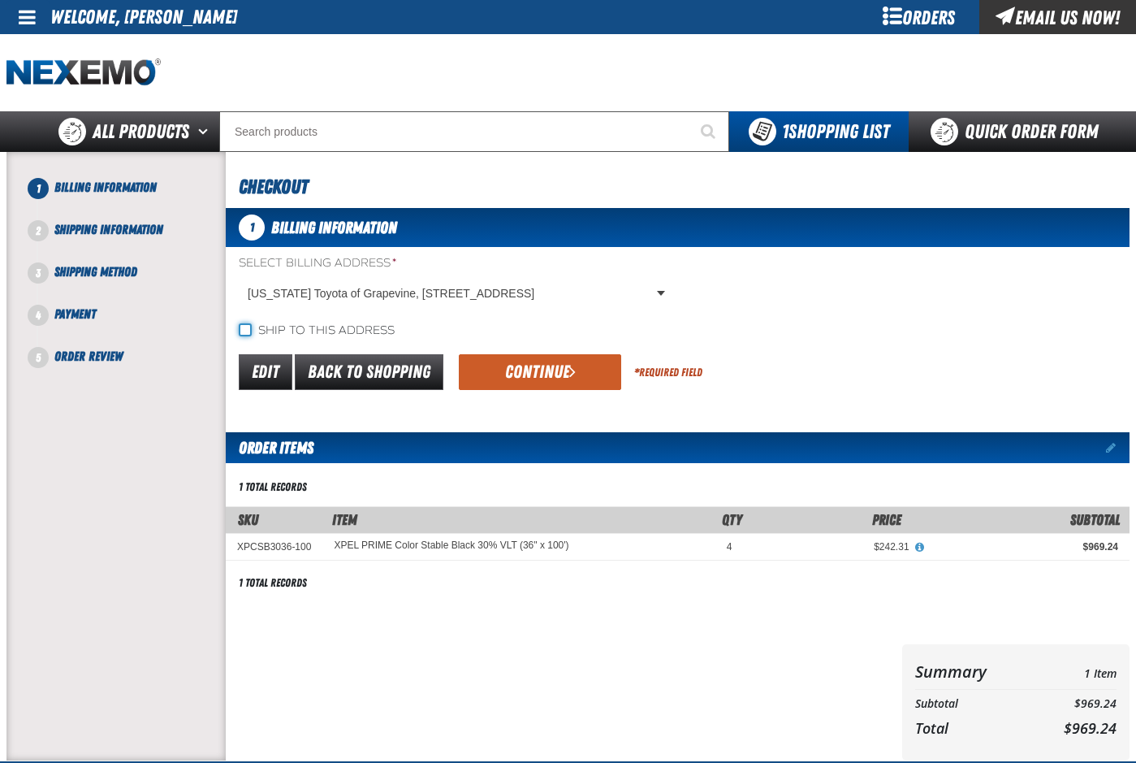
click at [244, 326] on input "Ship to this address" at bounding box center [245, 329] width 13 height 13
checkbox input "true"
click at [538, 366] on button "Continue" at bounding box center [540, 372] width 162 height 36
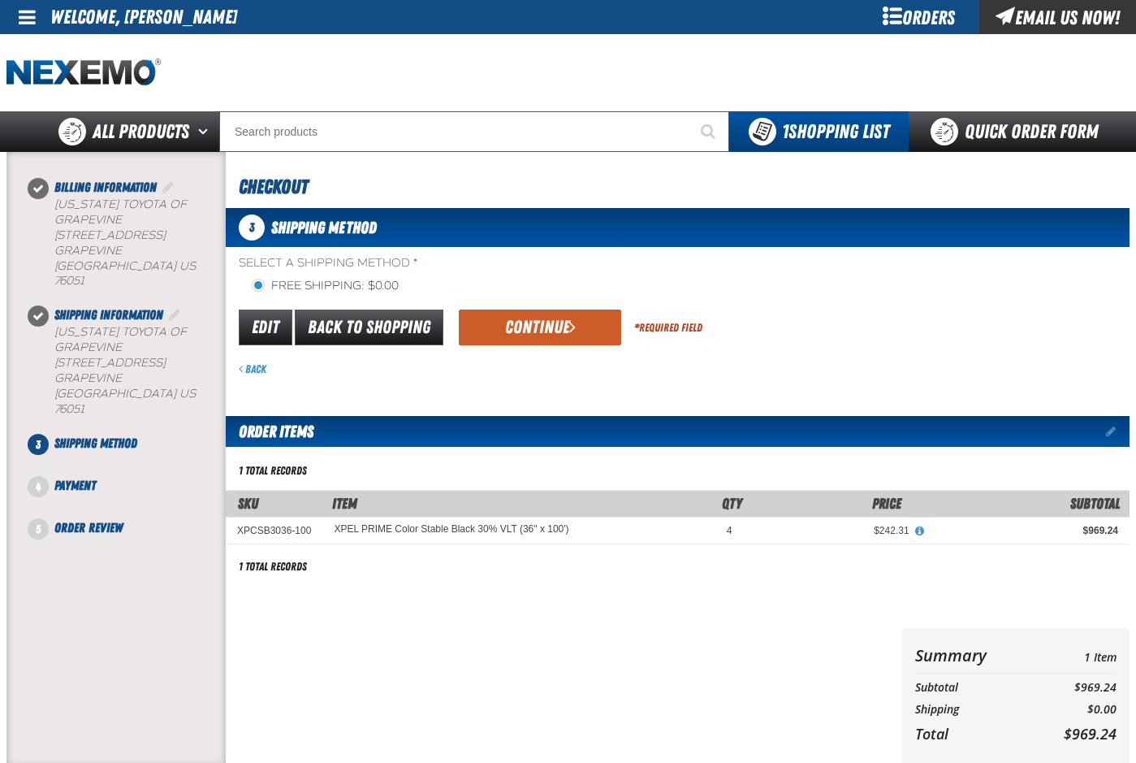
click at [576, 346] on div "Edit Back to Shopping Continue * Required Field" at bounding box center [678, 327] width 904 height 41
click at [556, 324] on button "Continue" at bounding box center [540, 327] width 162 height 36
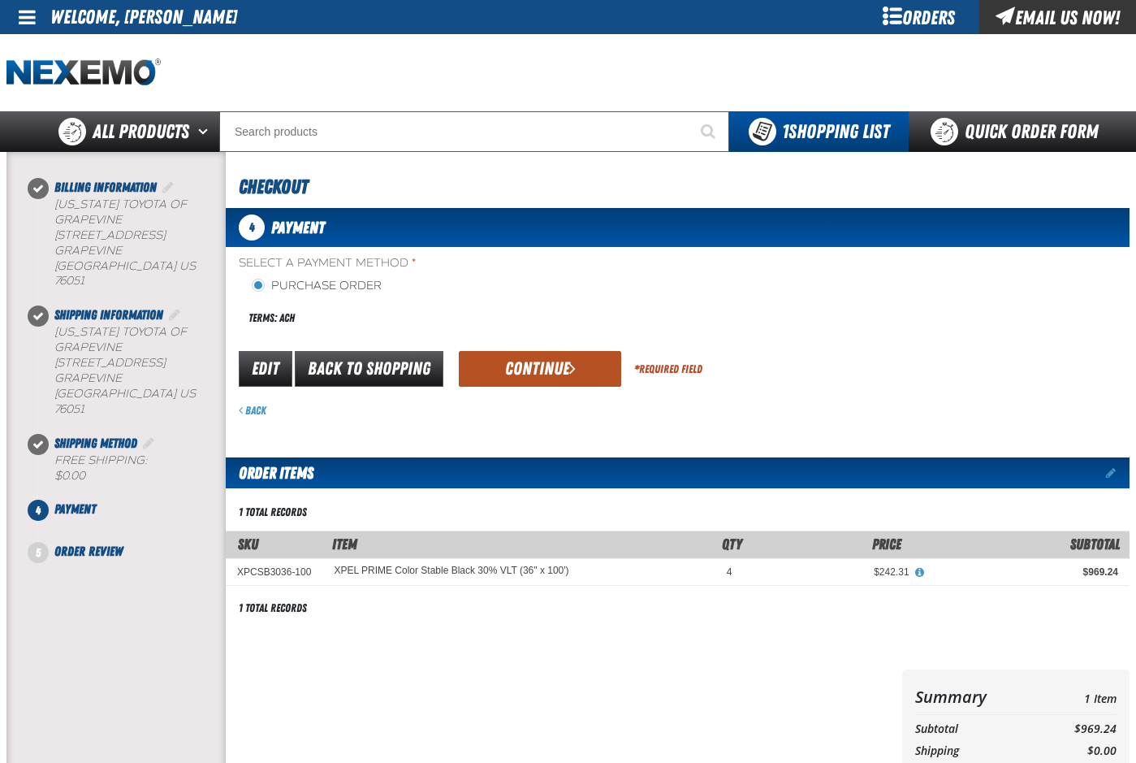
click at [555, 373] on button "Continue" at bounding box center [540, 369] width 162 height 36
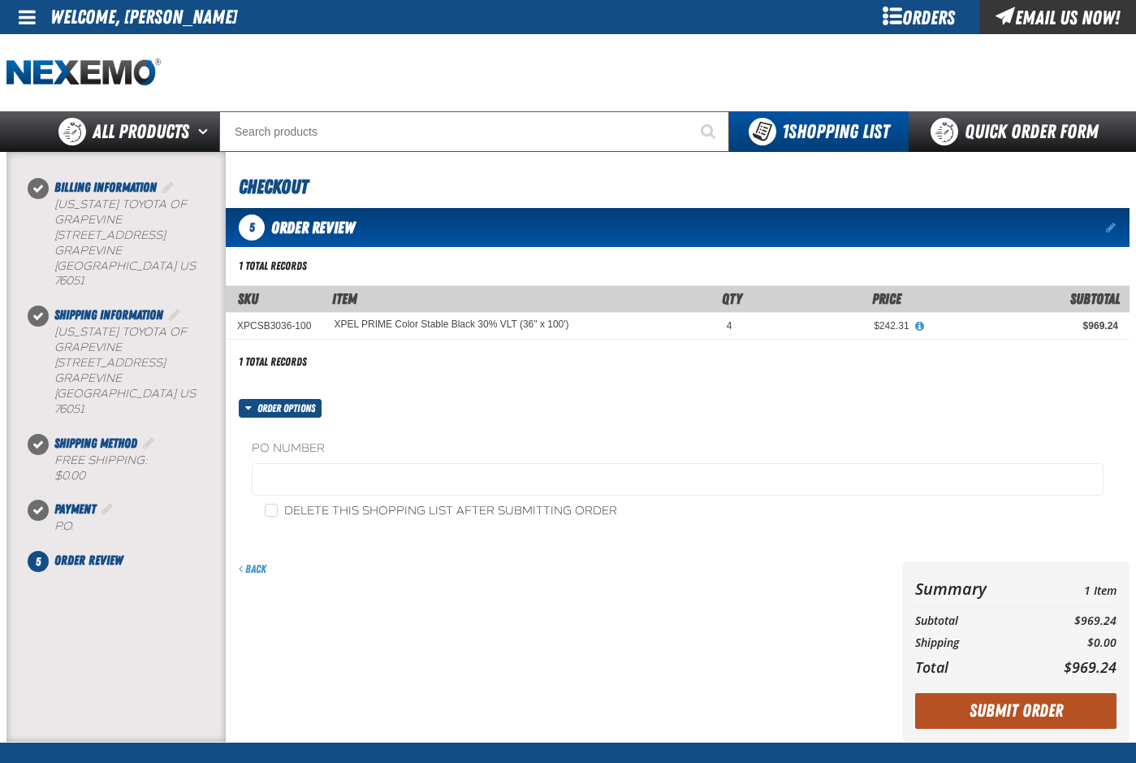
click at [1042, 715] on button "Submit Order" at bounding box center [1015, 711] width 201 height 36
